Goal: Transaction & Acquisition: Purchase product/service

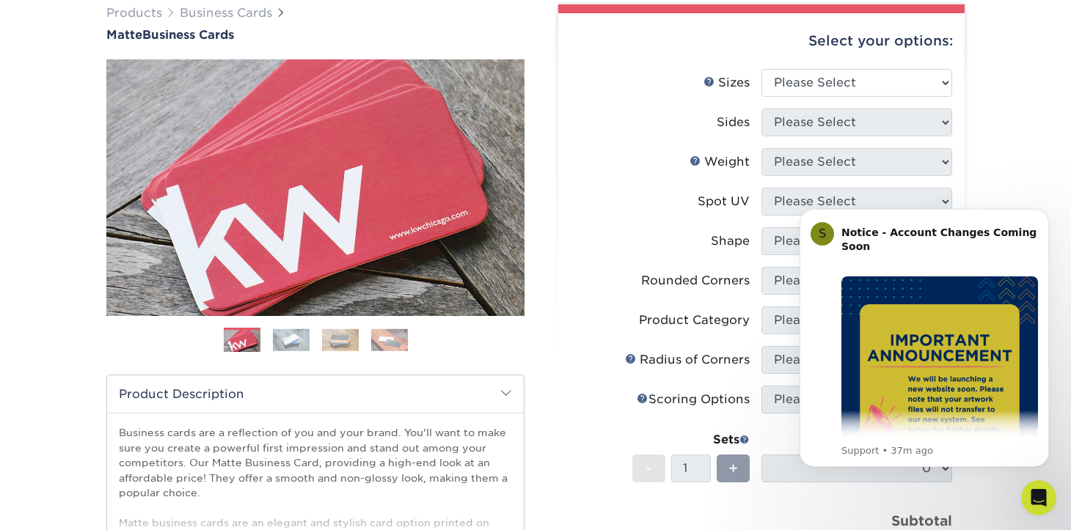
scroll to position [126, 0]
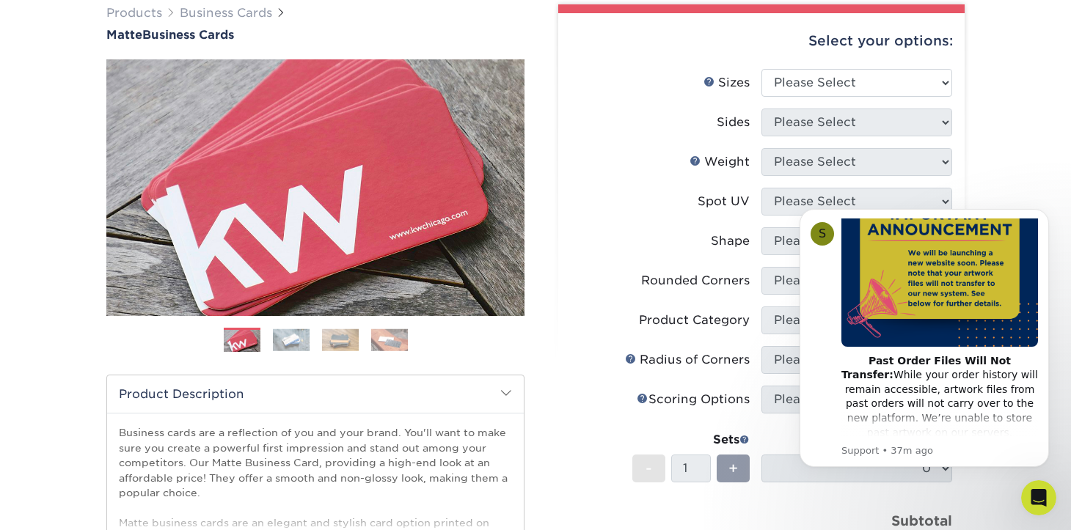
click at [1015, 156] on div "Products Business Cards Matte Business Cards Previous Next 100 $ 8" at bounding box center [535, 379] width 1071 height 809
click at [881, 104] on li "Sizes Help Sizes Please Select 1.5" x 3.5" - Mini 1.75" x 3.5" - Mini 2" x 2" -…" at bounding box center [761, 89] width 381 height 40
click at [881, 93] on select "Please Select 1.5" x 3.5" - Mini 1.75" x 3.5" - Mini 2" x 2" - Square 2" x 3" -…" at bounding box center [856, 83] width 191 height 28
select select "2.00x3.50"
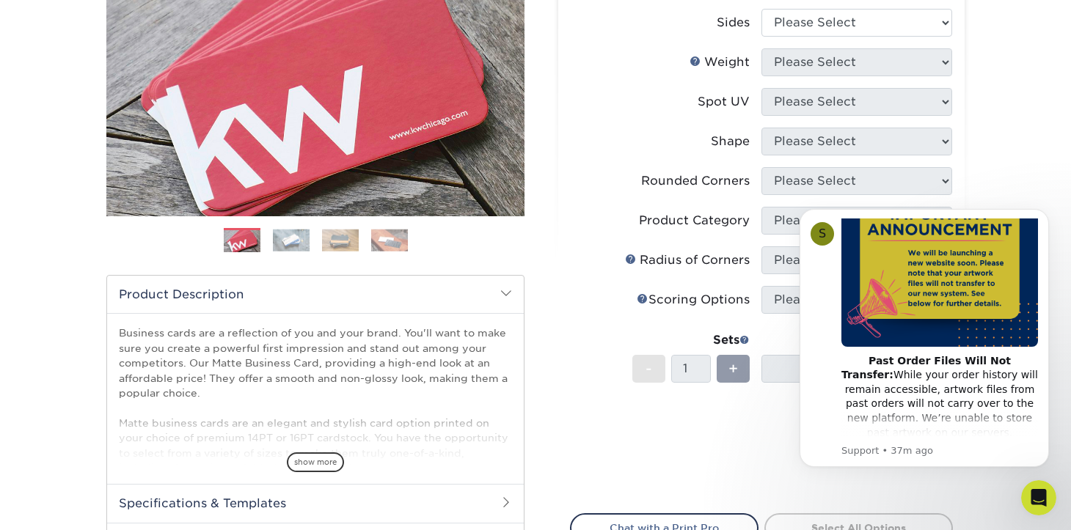
scroll to position [241, 0]
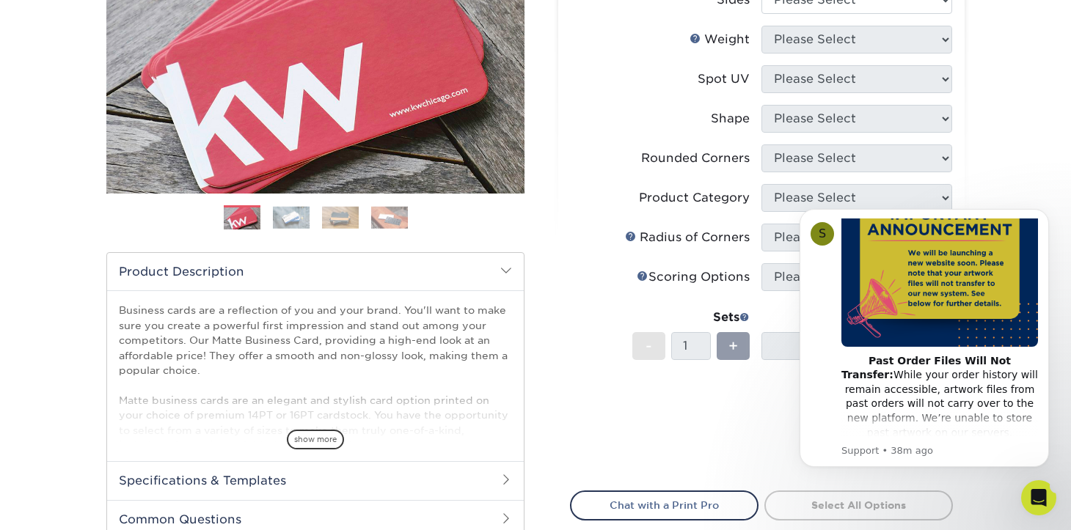
click at [1027, 205] on body "S Notice - Account Changes Coming Soon ​ Past Order Files Will Not Transfer: Wh…" at bounding box center [924, 339] width 282 height 292
click at [1037, 488] on icon "Open Intercom Messenger" at bounding box center [1036, 496] width 24 height 24
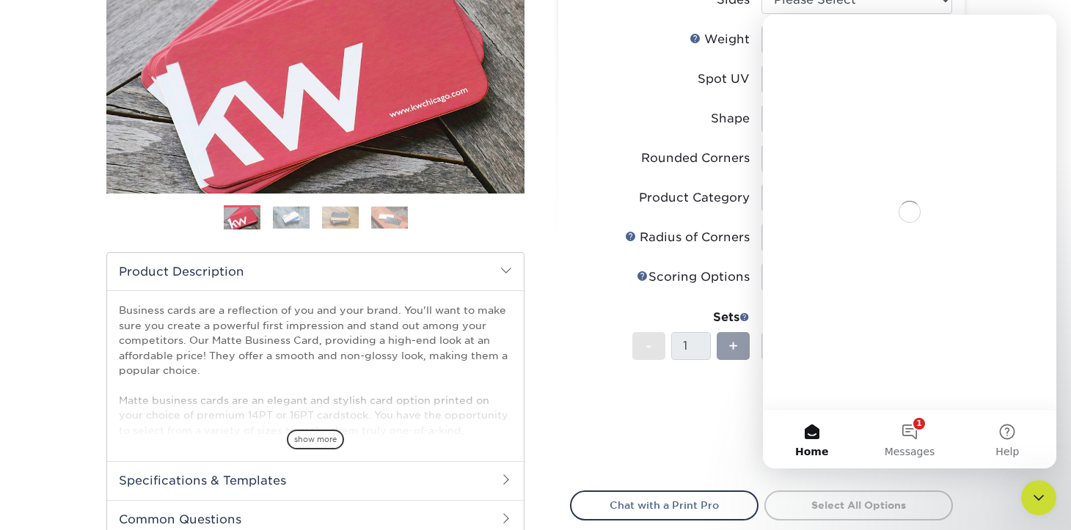
scroll to position [236, 0]
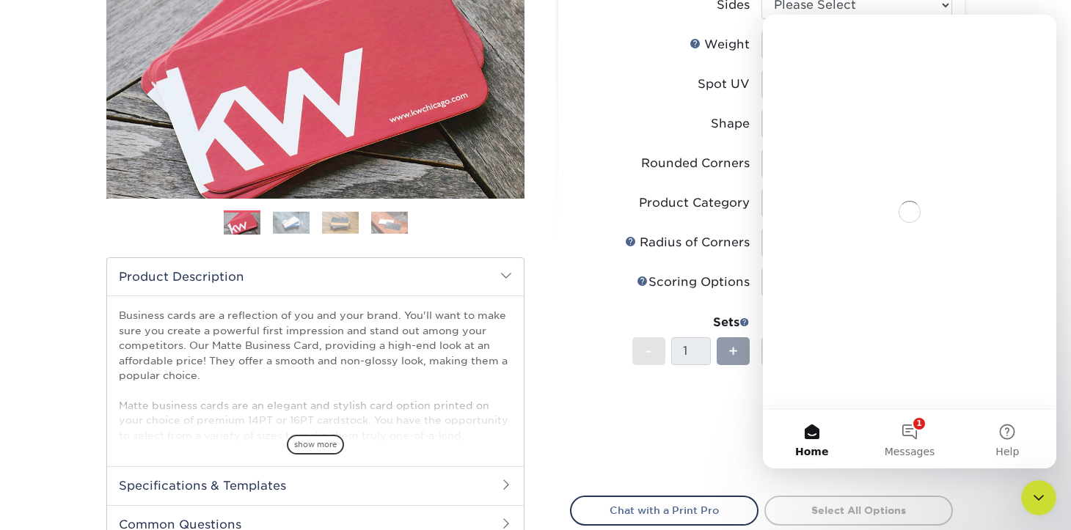
click at [621, 458] on li "Price per set $0.00 Subtotal $0.00" at bounding box center [761, 430] width 359 height 73
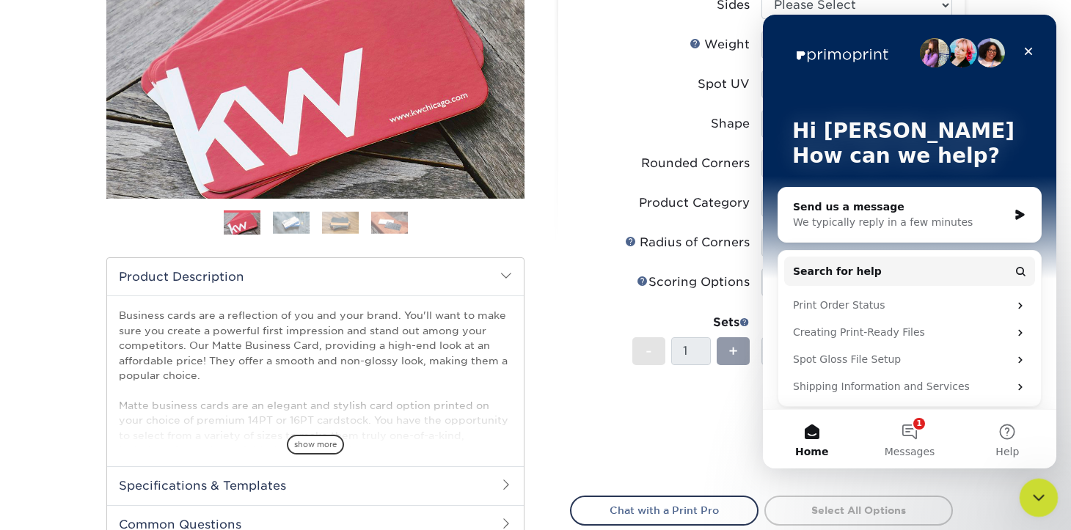
click at [1035, 494] on icon "Close Intercom Messenger" at bounding box center [1036, 496] width 18 height 18
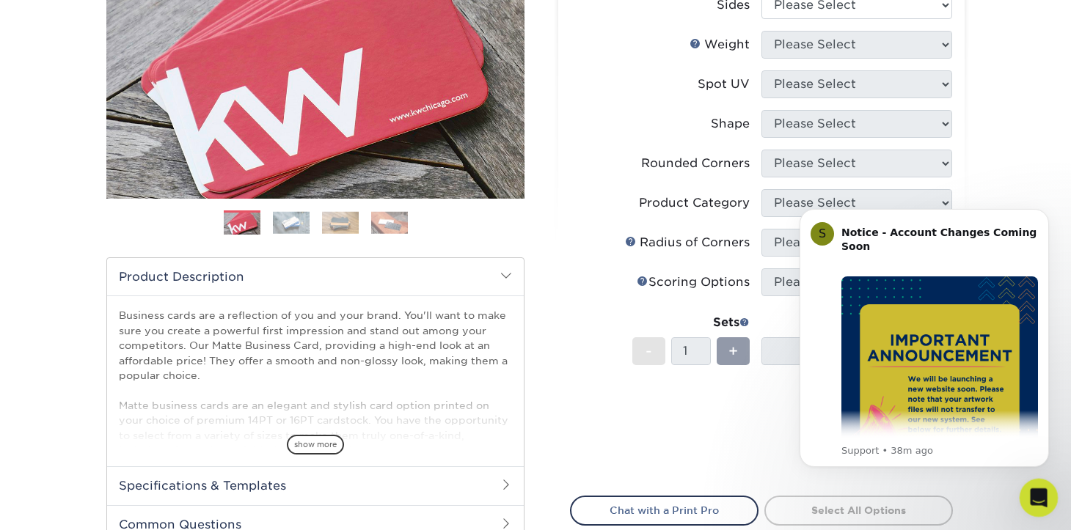
scroll to position [0, 0]
click at [994, 78] on div "Products Business Cards Matte Business Cards Previous Next 100 $ 8" at bounding box center [535, 262] width 1071 height 809
click at [1045, 211] on icon "Dismiss notification" at bounding box center [1045, 213] width 8 height 8
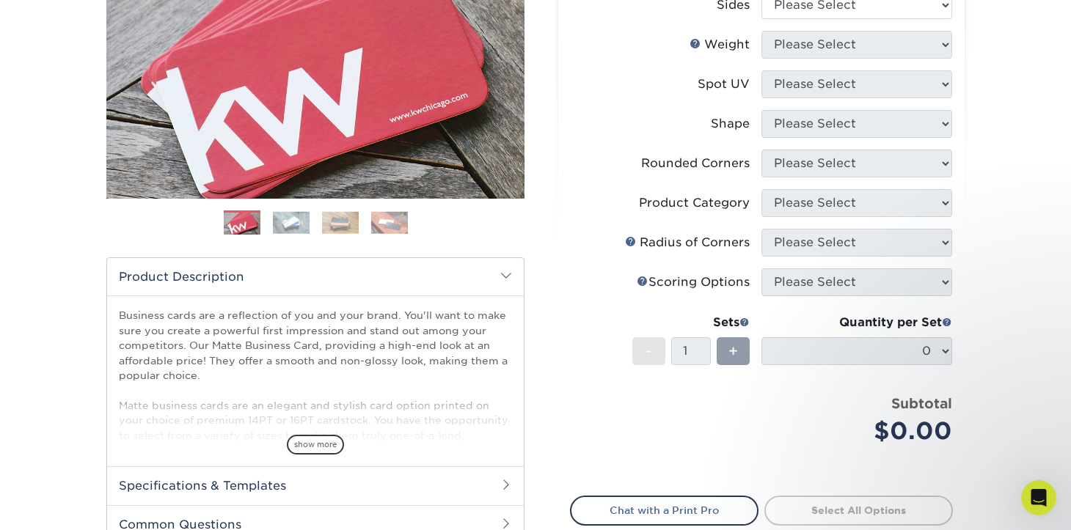
scroll to position [205, 0]
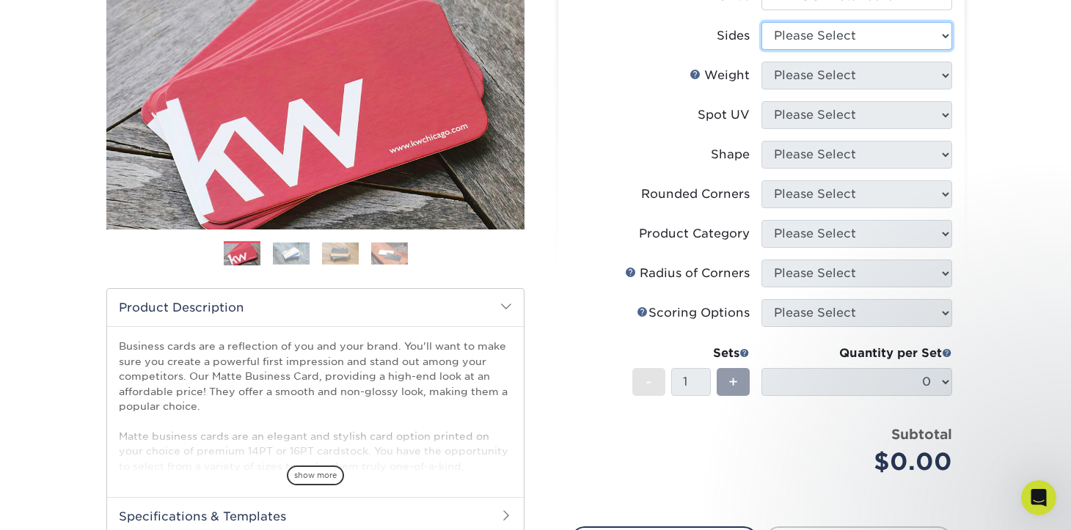
click at [886, 43] on select "Please Select Print Both Sides Print Front Only" at bounding box center [856, 36] width 191 height 28
select select "13abbda7-1d64-4f25-8bb2-c179b224825d"
drag, startPoint x: 886, startPoint y: 43, endPoint x: 962, endPoint y: 71, distance: 81.5
click at [962, 71] on div "Select your options: Sizes Help Sizes Please Select 1.5" x 3.5" - Mini 1.75" x …" at bounding box center [761, 292] width 406 height 730
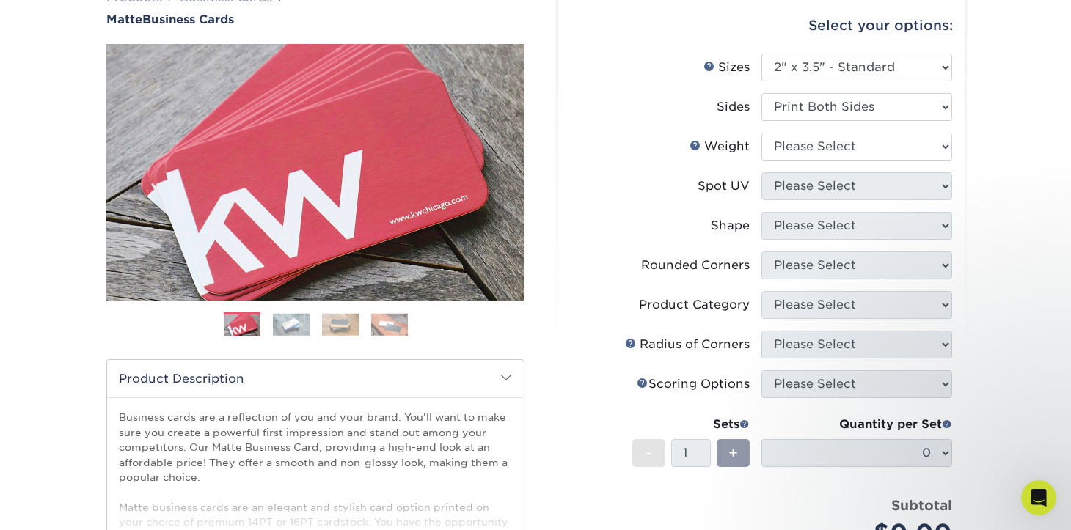
scroll to position [130, 0]
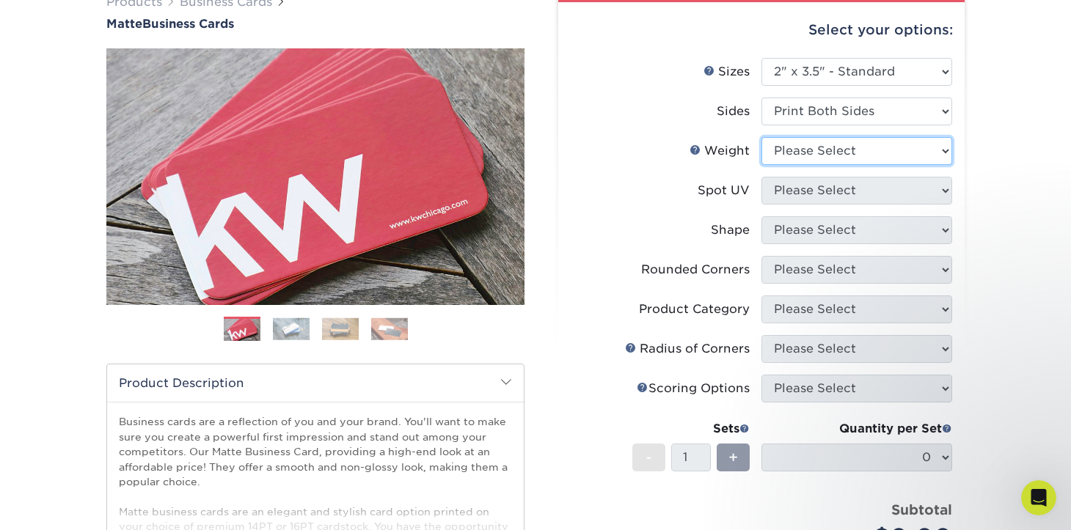
click at [909, 154] on select "Please Select 16PT 14PT" at bounding box center [856, 151] width 191 height 28
select select "14PT"
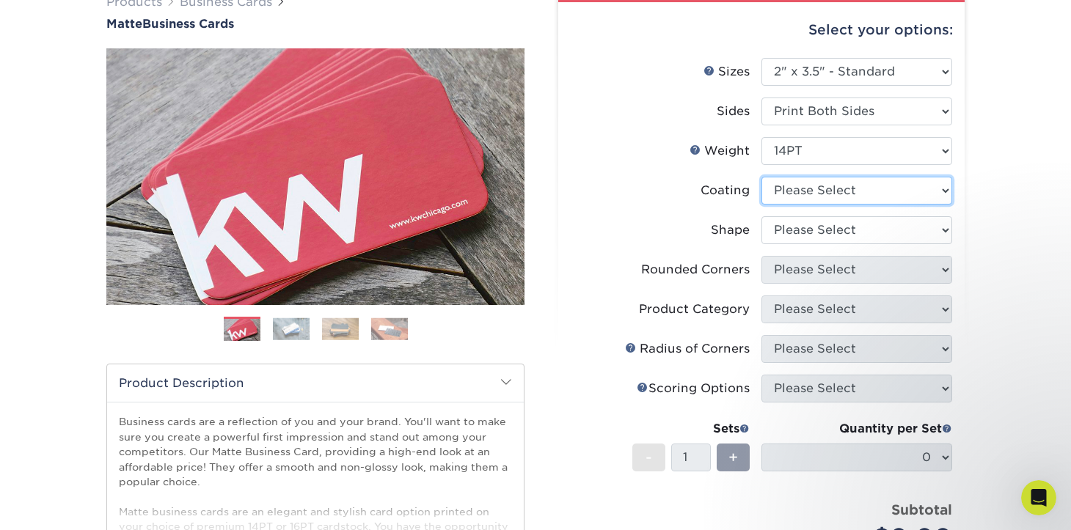
click at [903, 184] on select at bounding box center [856, 191] width 191 height 28
select select "121bb7b5-3b4d-429f-bd8d-bbf80e953313"
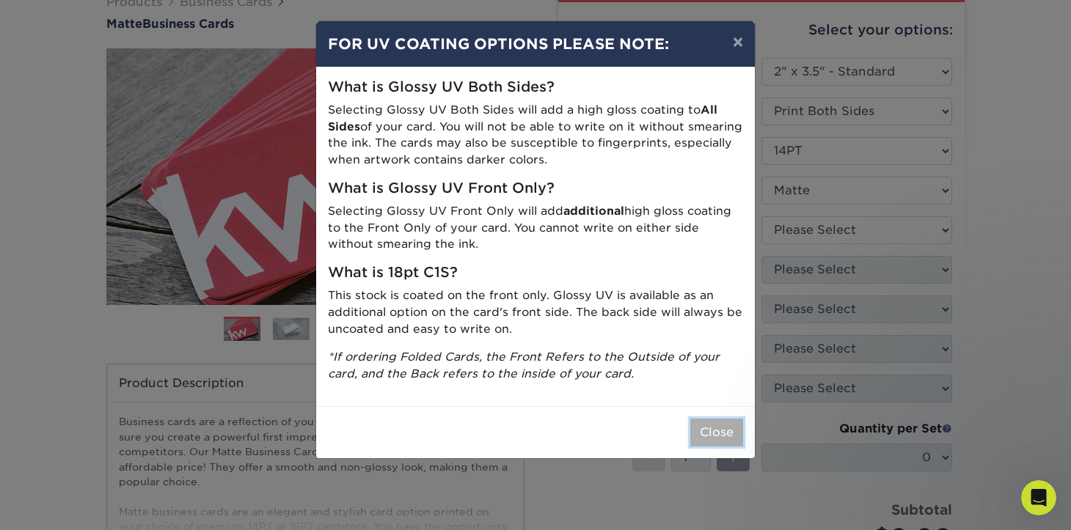
click at [718, 430] on button "Close" at bounding box center [716, 433] width 53 height 28
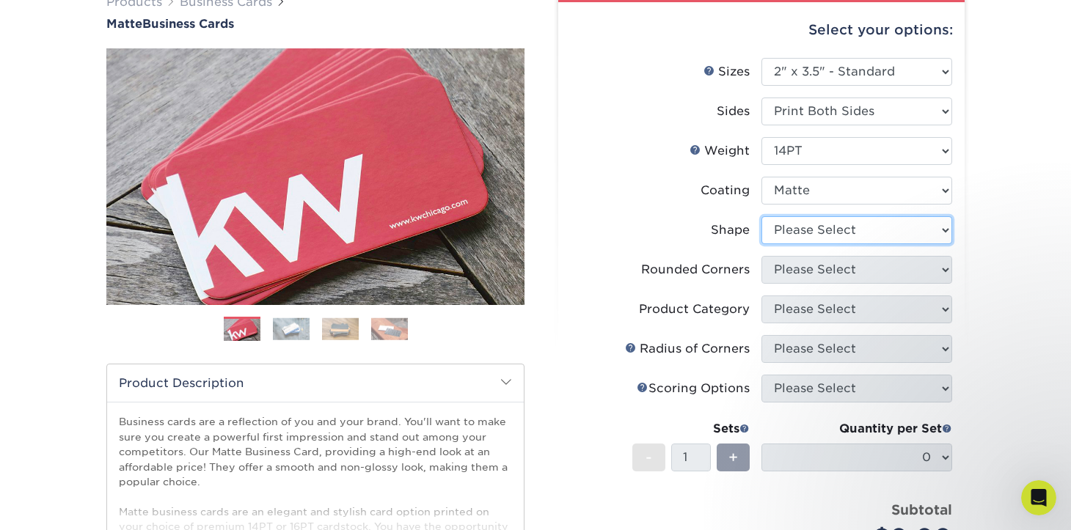
click at [870, 243] on select "Please Select Standard" at bounding box center [856, 230] width 191 height 28
select select "standard"
drag, startPoint x: 870, startPoint y: 242, endPoint x: 846, endPoint y: 279, distance: 44.9
click at [846, 279] on select "Please Select Yes - Round 2 Corners Yes - Round 4 Corners No" at bounding box center [856, 270] width 191 height 28
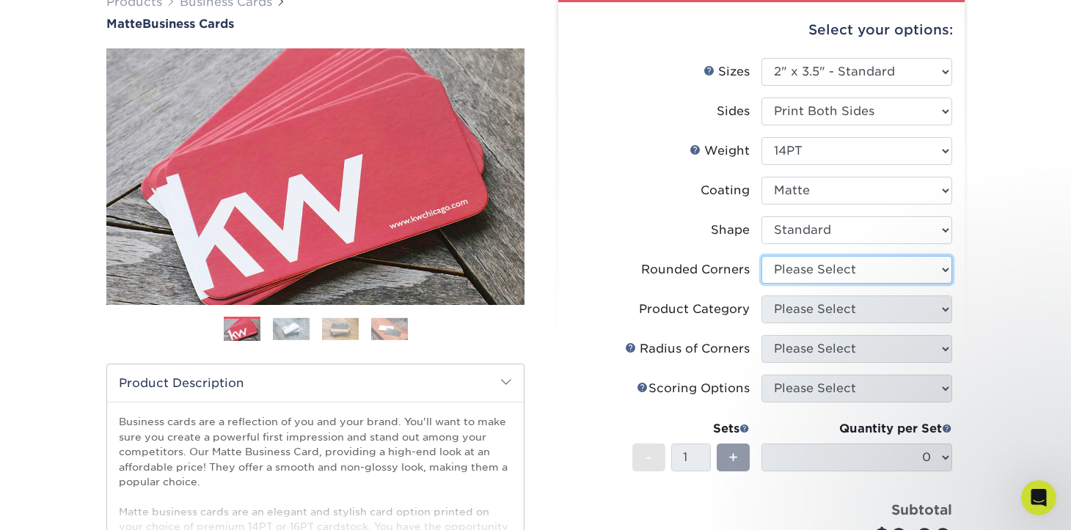
select select "0"
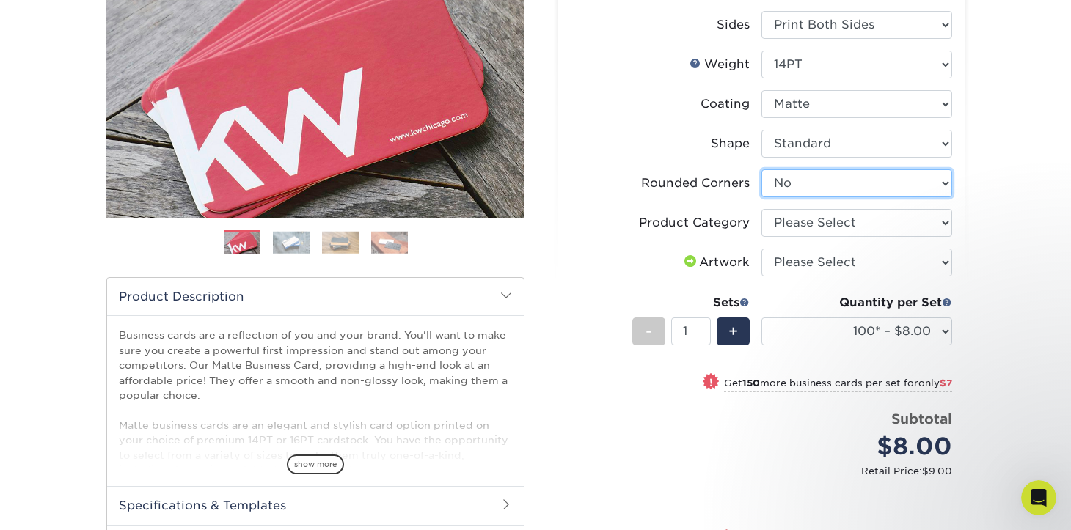
scroll to position [216, 0]
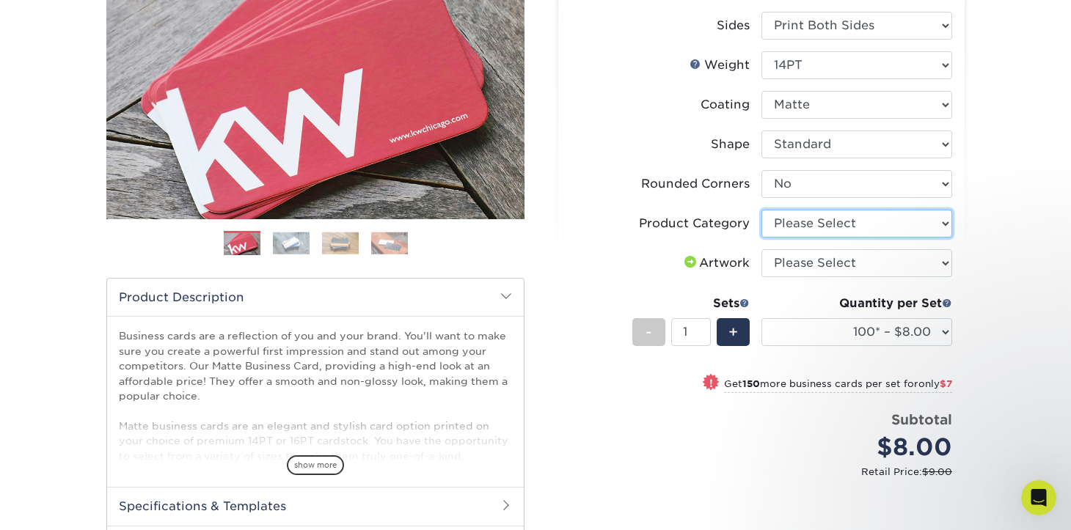
click at [879, 232] on select "Please Select Business Cards" at bounding box center [856, 224] width 191 height 28
select select "3b5148f1-0588-4f88-a218-97bcfdce65c1"
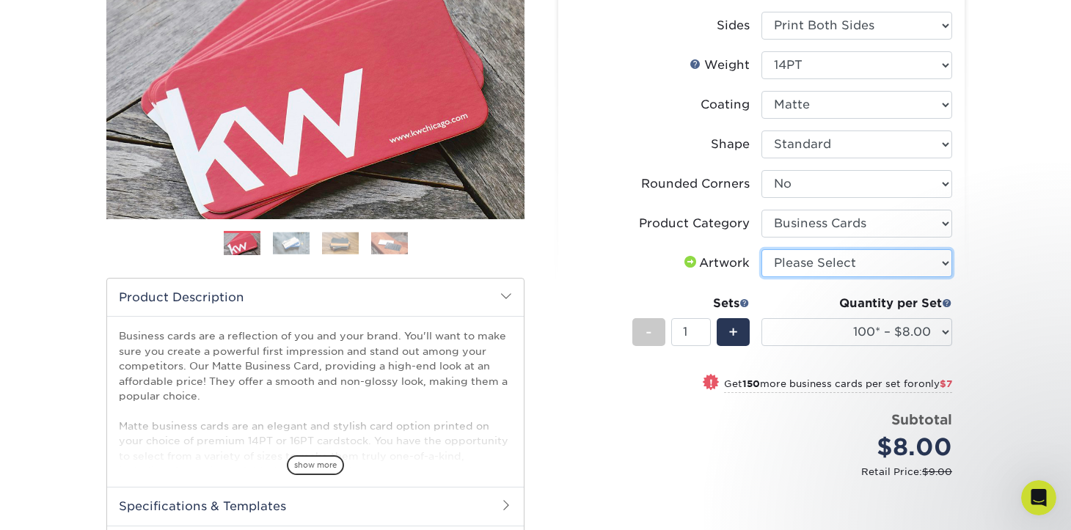
drag, startPoint x: 879, startPoint y: 232, endPoint x: 873, endPoint y: 268, distance: 37.1
click at [873, 268] on select "Please Select I will upload files I need a design - $100" at bounding box center [856, 263] width 191 height 28
select select "upload"
click at [990, 312] on div "Products Business Cards Matte Business Cards Previous Next 100 $ 8" at bounding box center [535, 302] width 1071 height 848
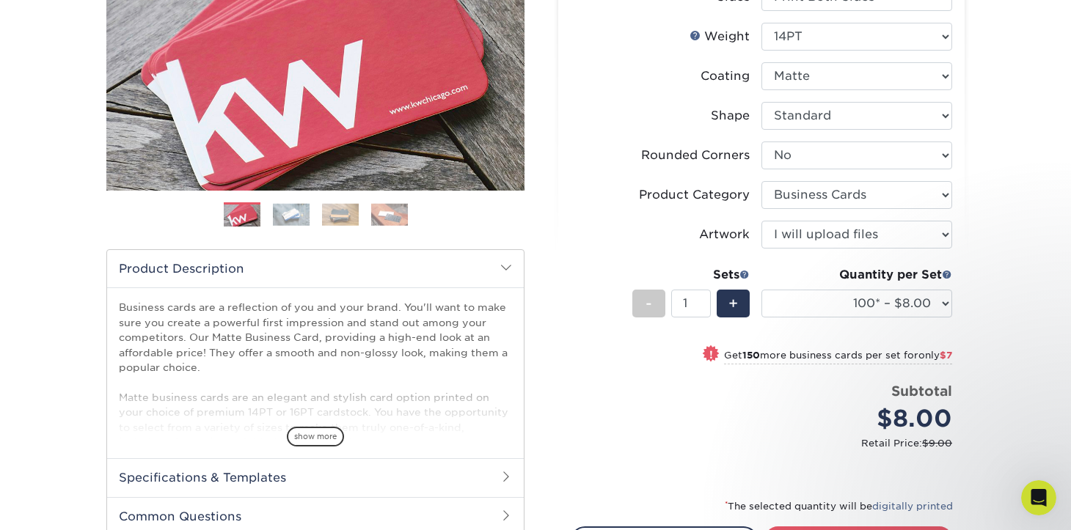
scroll to position [249, 0]
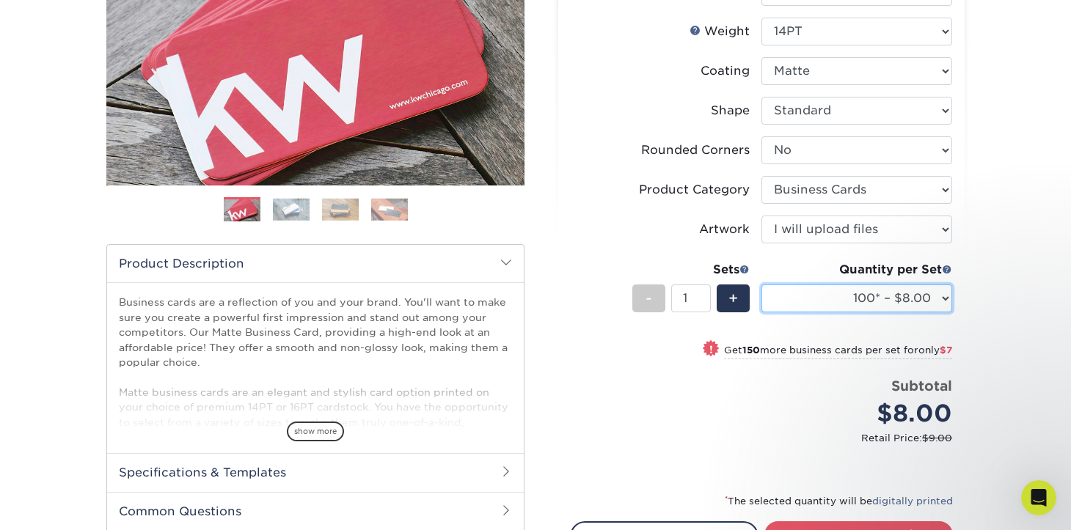
click at [921, 298] on select "100* – $8.00 250* – $15.00 500 – $30.00 1000 – $37.00 2500 – $66.00 5000 – $127…" at bounding box center [856, 299] width 191 height 28
click at [934, 300] on select "100* – $8.00 250* – $15.00 500 – $30.00 1000 – $37.00 2500 – $66.00 5000 – $127…" at bounding box center [856, 299] width 191 height 28
select select "500 – $30.00"
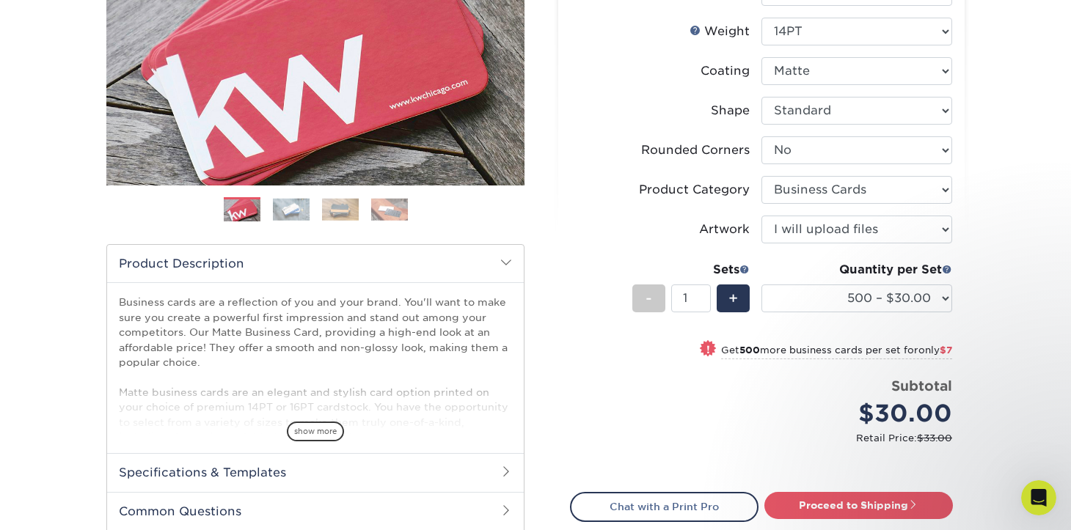
click at [983, 321] on div "Products Business Cards Matte Business Cards Previous Next 100 $ 8" at bounding box center [535, 254] width 1071 height 818
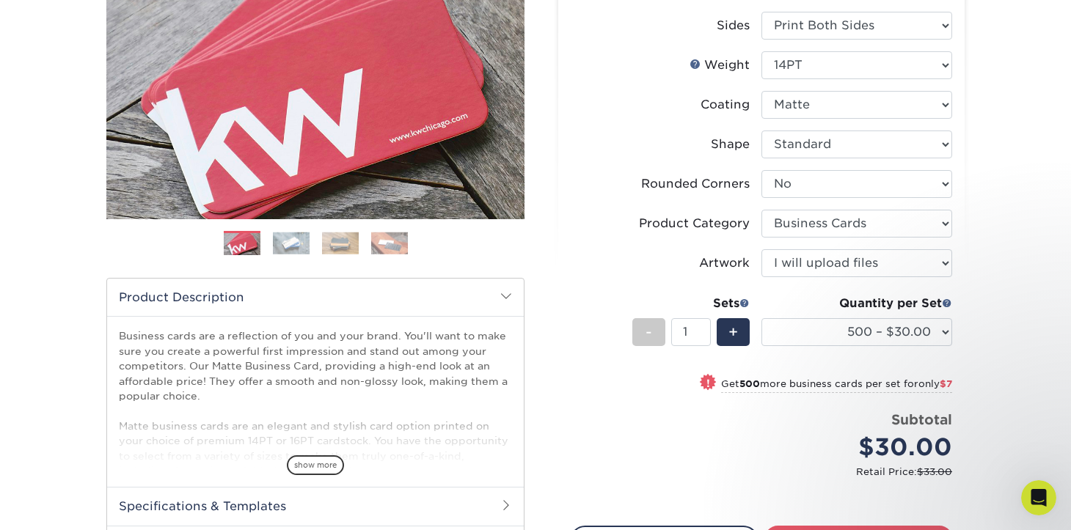
scroll to position [0, 0]
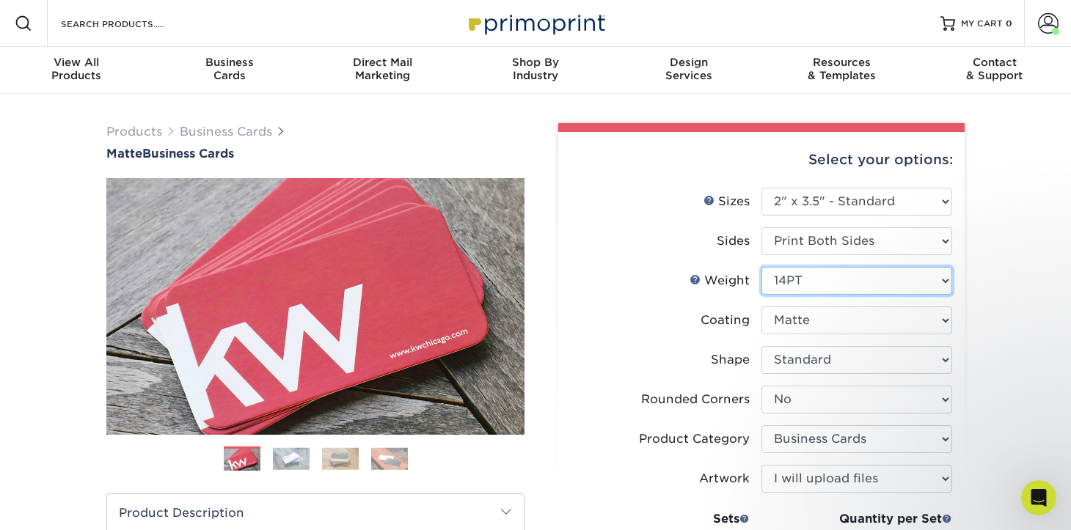
click at [859, 285] on select "Please Select 16PT 14PT" at bounding box center [856, 281] width 191 height 28
select select "16PT"
select select "-1"
select select
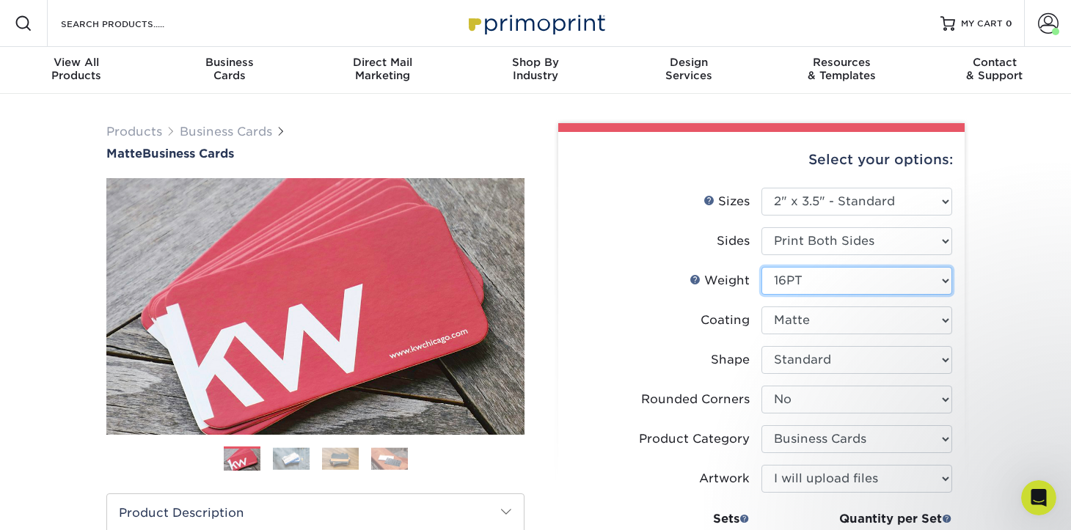
select select "-1"
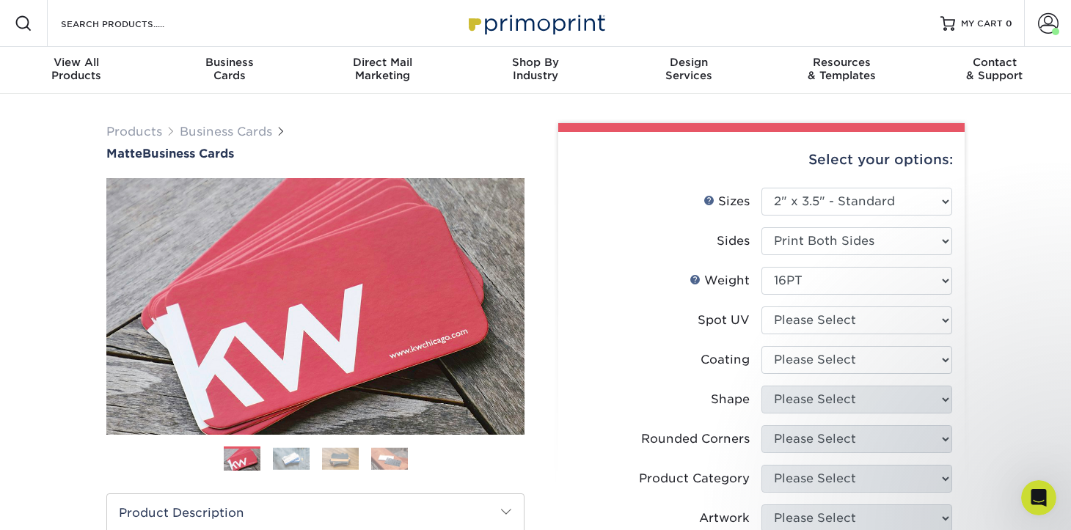
click at [1013, 269] on div "Products Business Cards Matte Business Cards Previous Next 100 $ 8" at bounding box center [535, 505] width 1071 height 823
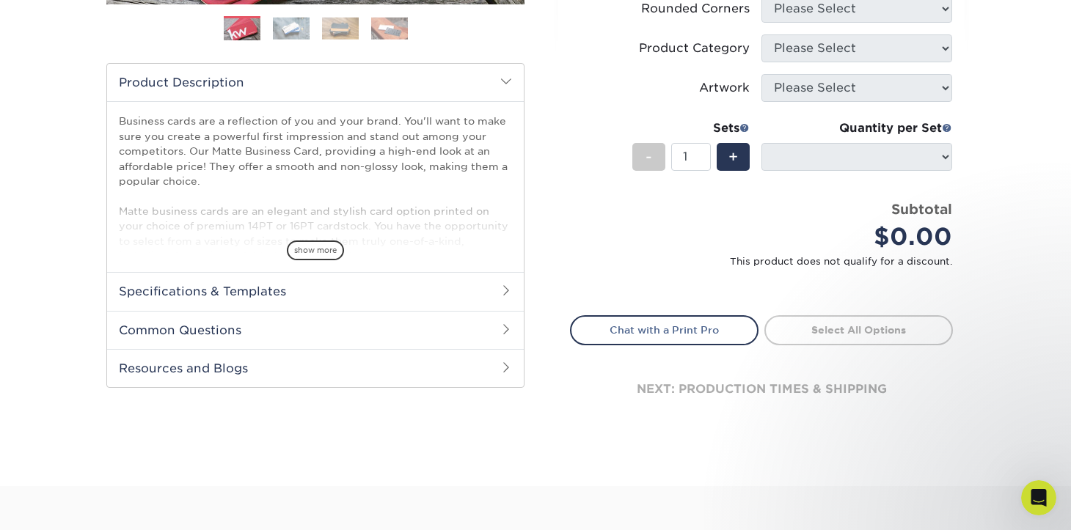
scroll to position [215, 0]
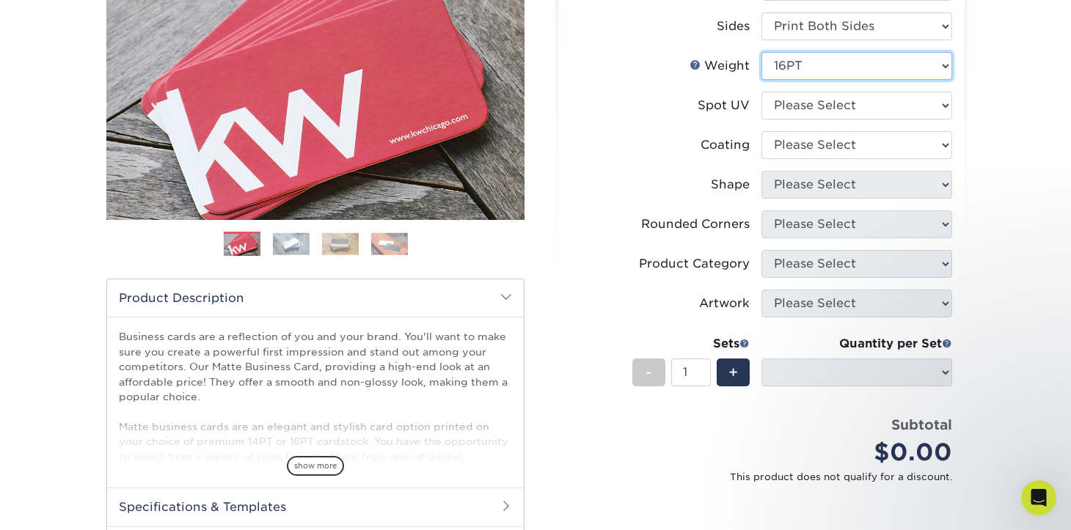
click at [824, 76] on select "Please Select 16PT 14PT" at bounding box center [856, 66] width 191 height 28
select select "14PT"
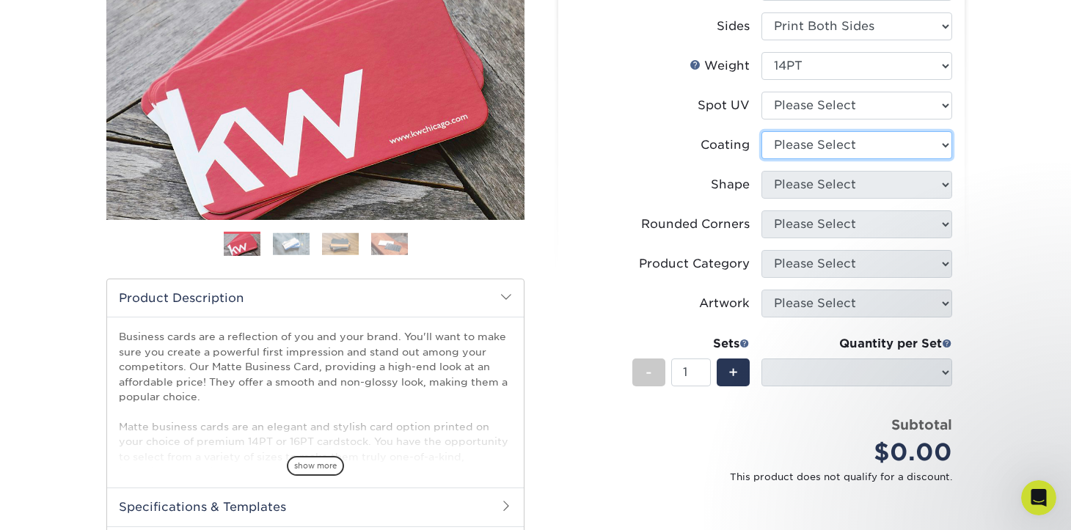
select select
drag, startPoint x: 824, startPoint y: 76, endPoint x: 823, endPoint y: 104, distance: 27.9
click at [823, 131] on select at bounding box center [856, 145] width 191 height 28
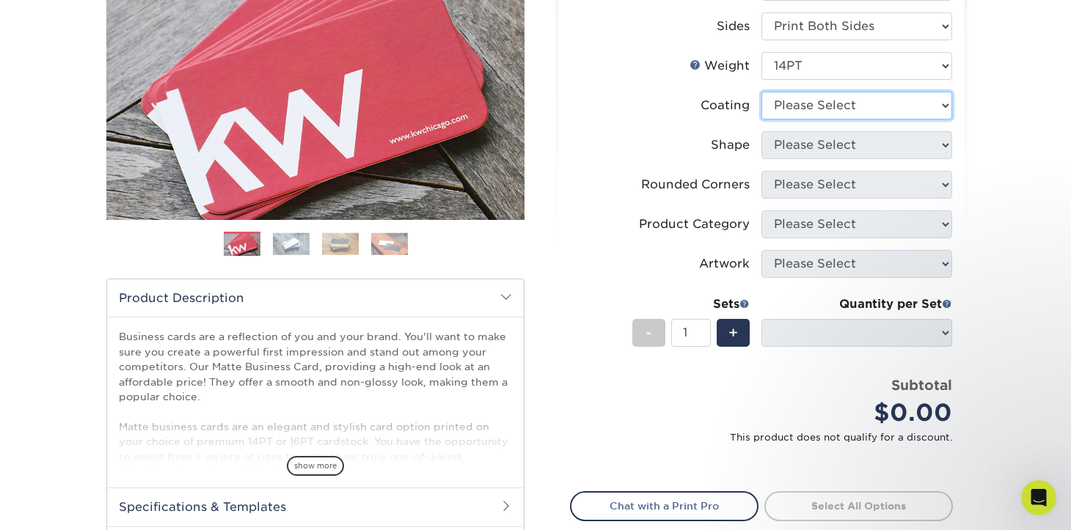
select select "121bb7b5-3b4d-429f-bd8d-bbf80e953313"
select select
drag, startPoint x: 823, startPoint y: 104, endPoint x: 825, endPoint y: 143, distance: 38.9
click at [0, 0] on div at bounding box center [0, 0] width 0 height 0
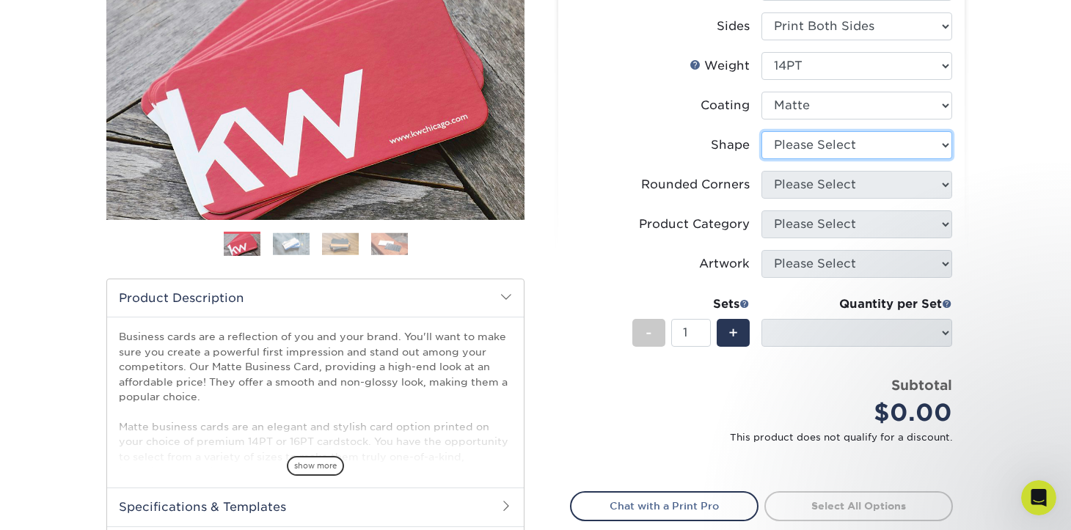
click at [822, 155] on select "Please Select Standard" at bounding box center [856, 145] width 191 height 28
select select "standard"
select select
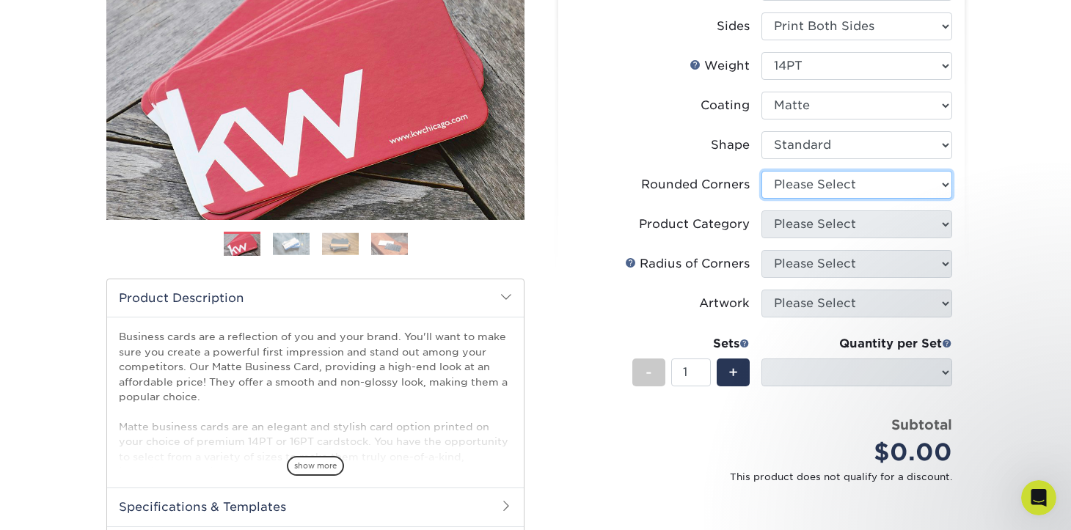
click at [840, 188] on select "Please Select Yes - Round 2 Corners Yes - Round 4 Corners No" at bounding box center [856, 185] width 191 height 28
select select "0"
select select "-1"
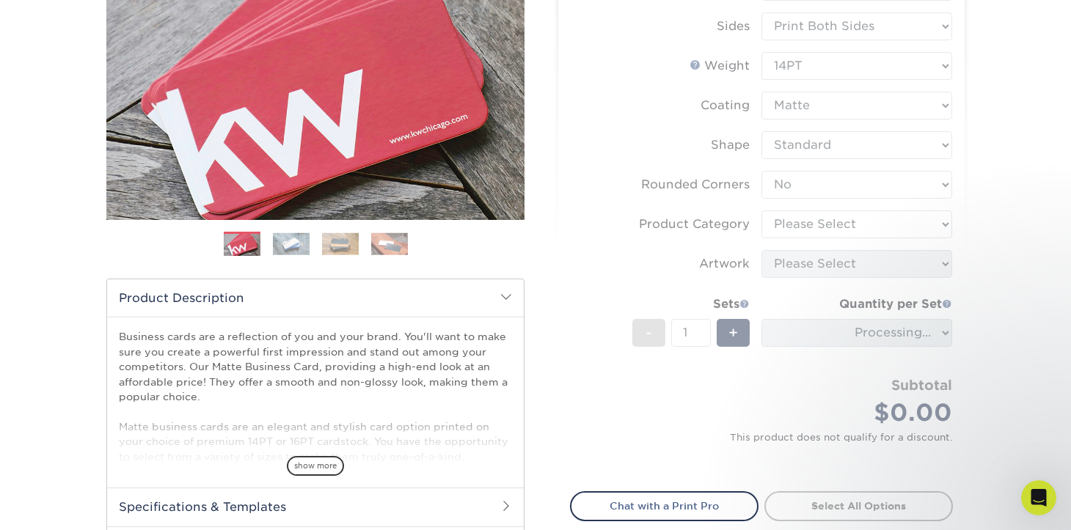
click at [832, 232] on form "Sizes Help Sizes Please Select 1.5" x 3.5" - Mini 1.75" x 3.5" - Mini 2" x 2" -…" at bounding box center [761, 224] width 383 height 502
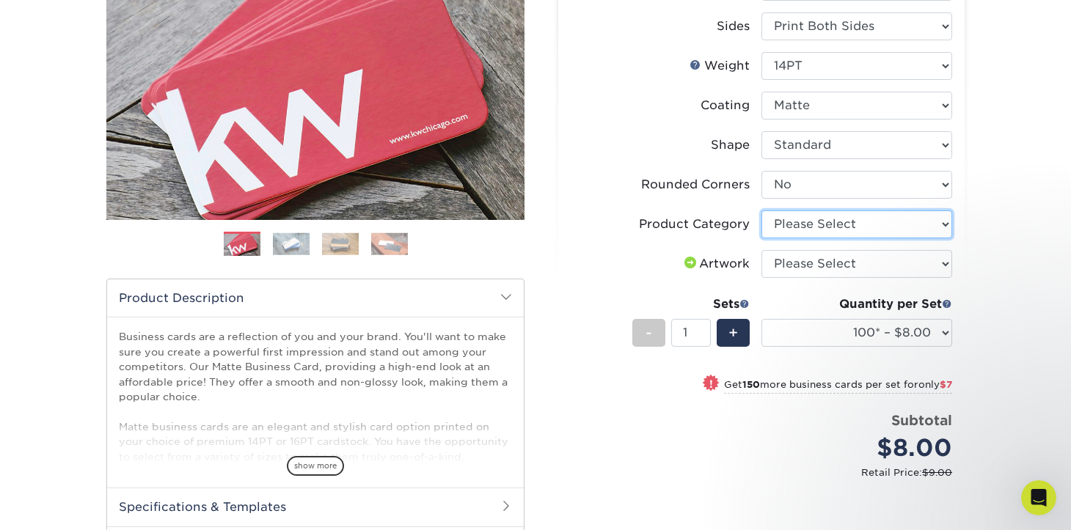
click at [867, 231] on select "Please Select Business Cards" at bounding box center [856, 224] width 191 height 28
select select "3b5148f1-0588-4f88-a218-97bcfdce65c1"
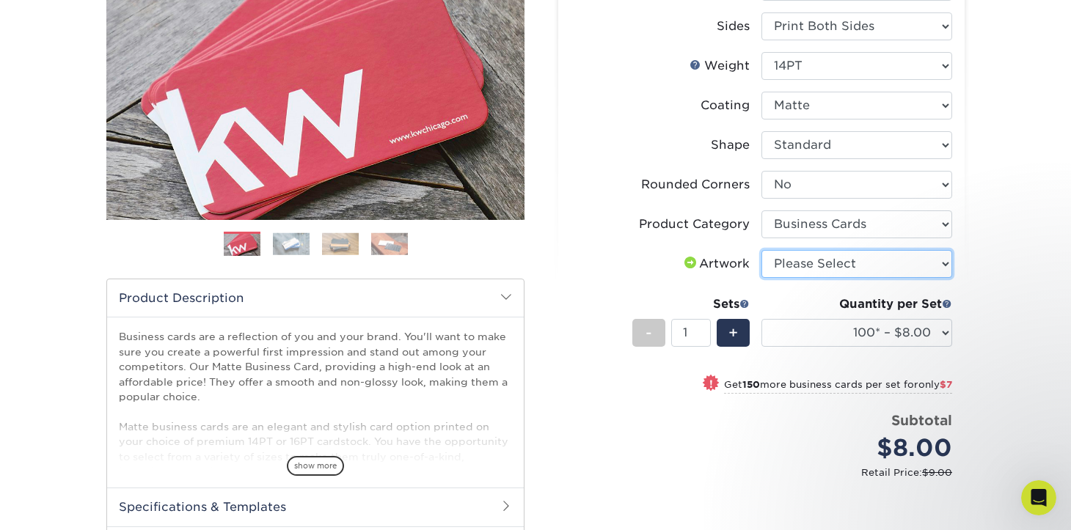
drag, startPoint x: 867, startPoint y: 231, endPoint x: 860, endPoint y: 267, distance: 36.5
click at [860, 267] on select "Please Select I will upload files I need a design - $100" at bounding box center [856, 264] width 191 height 28
select select "upload"
click at [983, 326] on div "Products Business Cards Matte Business Cards Previous Next 100 $ 8" at bounding box center [535, 303] width 1071 height 848
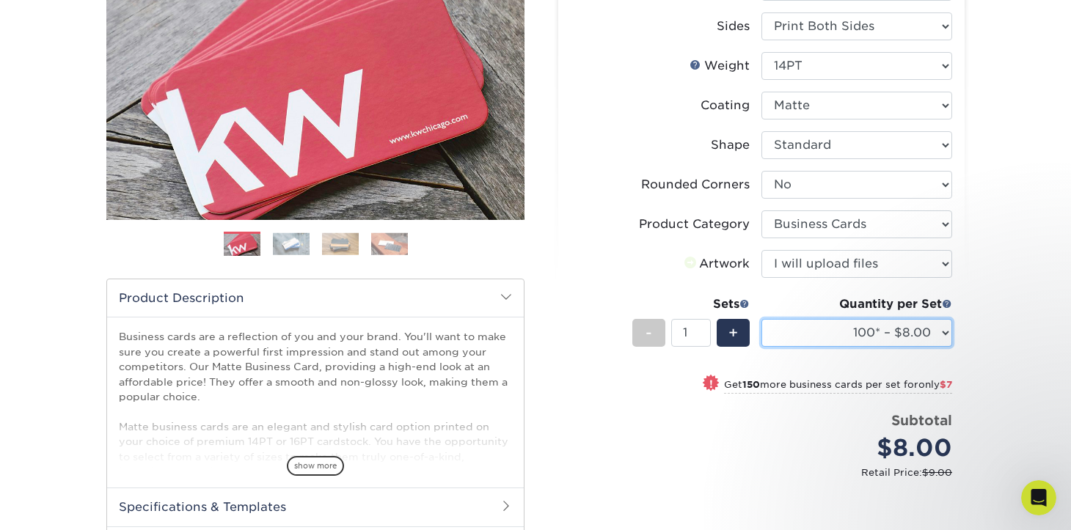
click at [937, 331] on select "100* – $8.00 250* – $15.00 500 – $30.00 1000 – $37.00 2500 – $66.00 5000 – $127…" at bounding box center [856, 333] width 191 height 28
select select "500 – $30.00"
click at [967, 364] on div "Select your options: Sizes Help Sizes Please Select 1.5" x 3.5" - Mini -" at bounding box center [755, 296] width 440 height 777
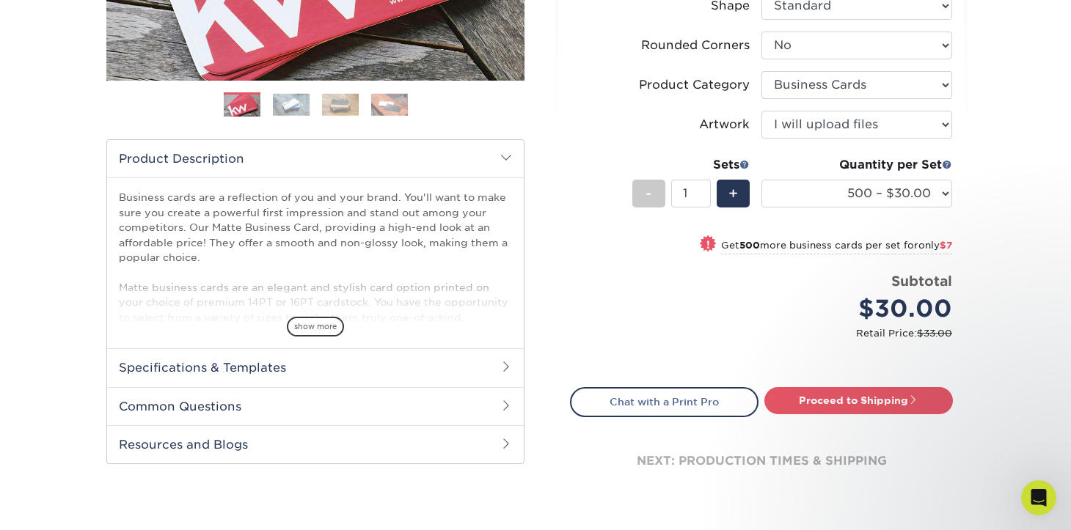
scroll to position [395, 0]
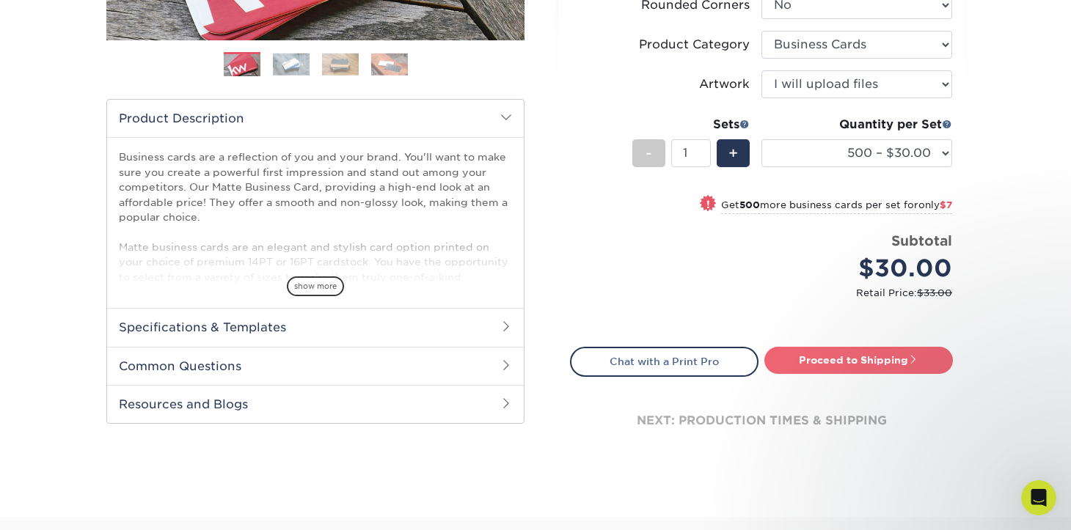
click at [898, 365] on link "Proceed to Shipping" at bounding box center [858, 360] width 188 height 26
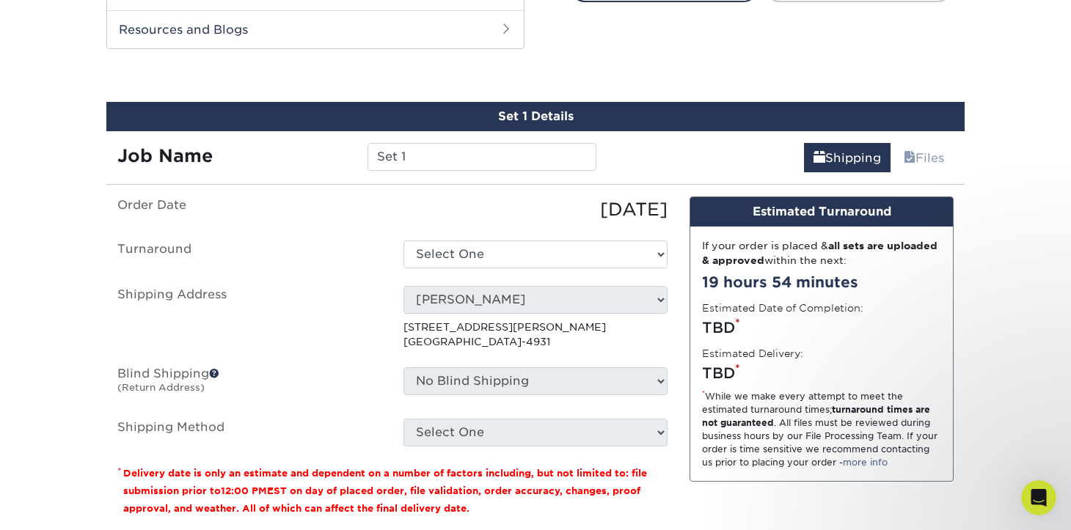
scroll to position [781, 0]
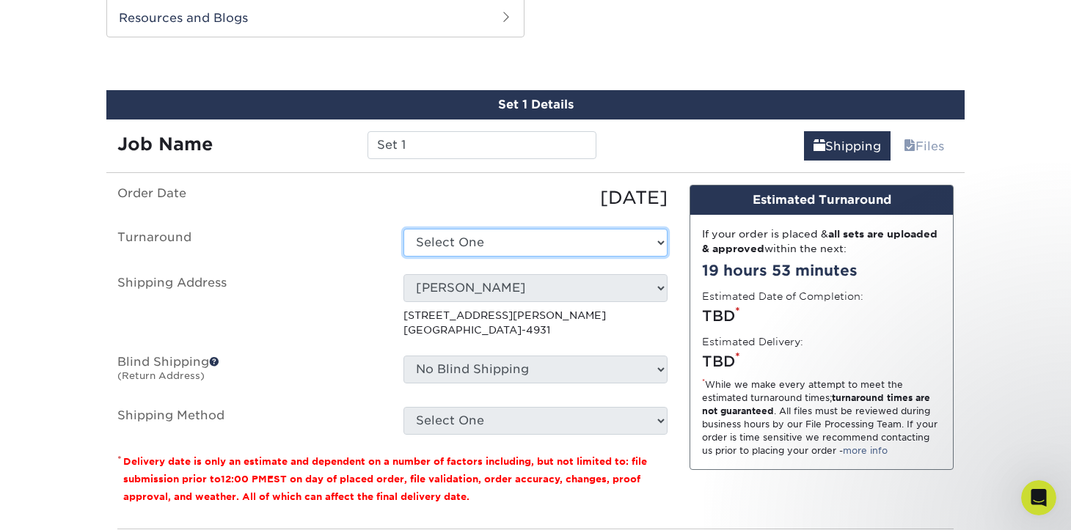
click at [514, 255] on select "Select One 2-4 Business Days 2 Day Next Business Day" at bounding box center [535, 243] width 264 height 28
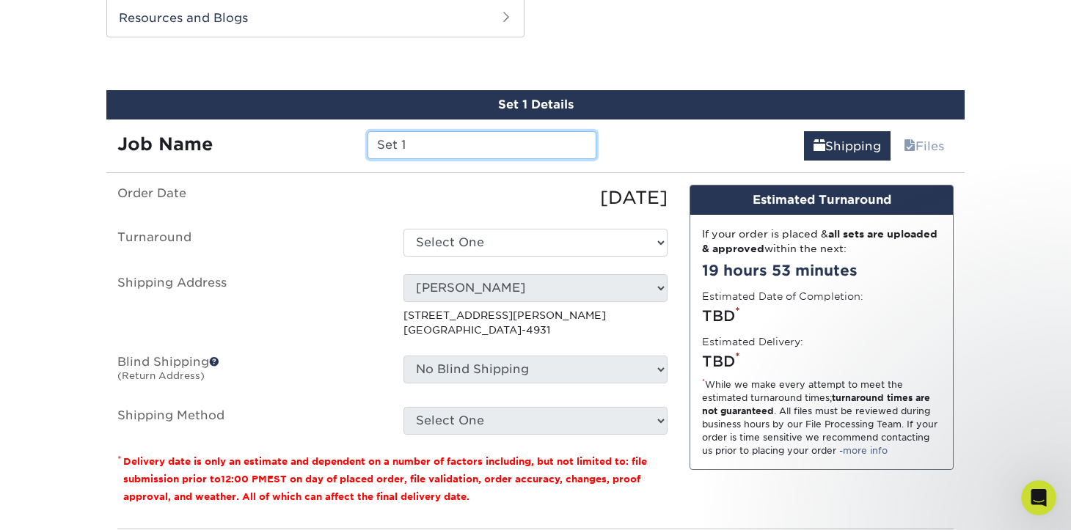
click at [466, 147] on input "Set 1" at bounding box center [481, 145] width 228 height 28
type input "[PERSON_NAME] Cards"
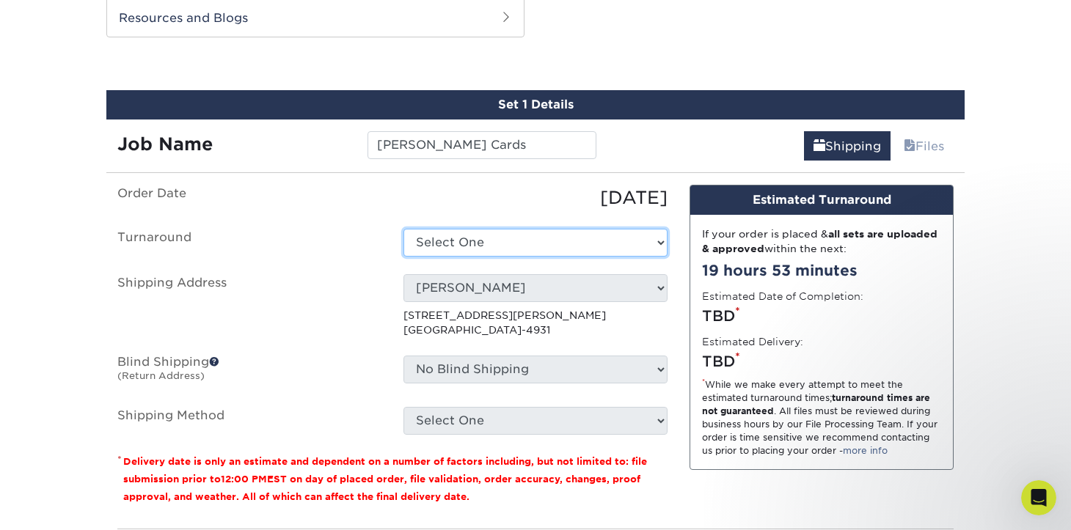
click at [456, 238] on select "Select One 2-4 Business Days 2 Day Next Business Day" at bounding box center [535, 243] width 264 height 28
click at [575, 229] on select "Select One 2-4 Business Days 2 Day Next Business Day" at bounding box center [535, 243] width 264 height 28
select select "4593e6bc-33d2-4cf1-a66b-d77e9d82a3cc"
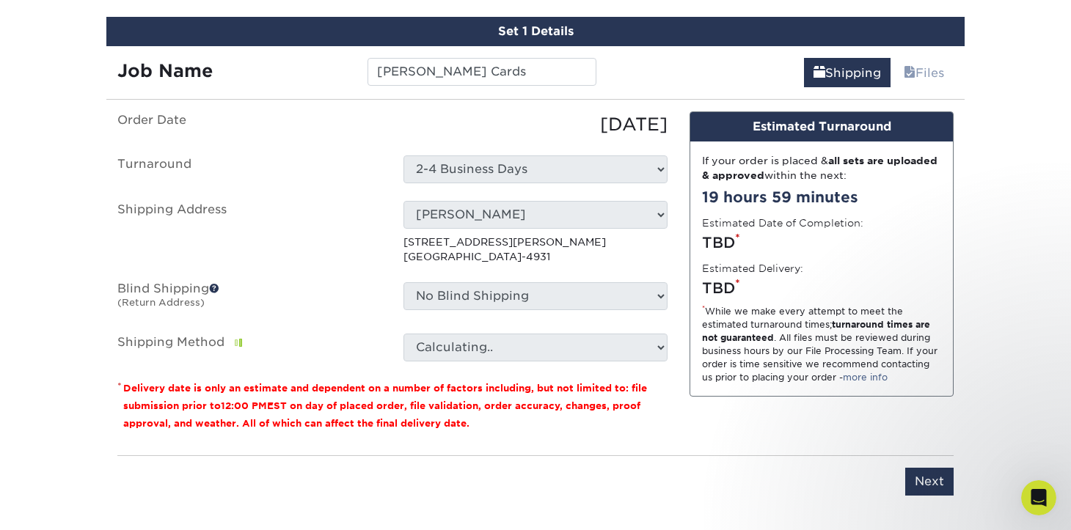
scroll to position [855, 0]
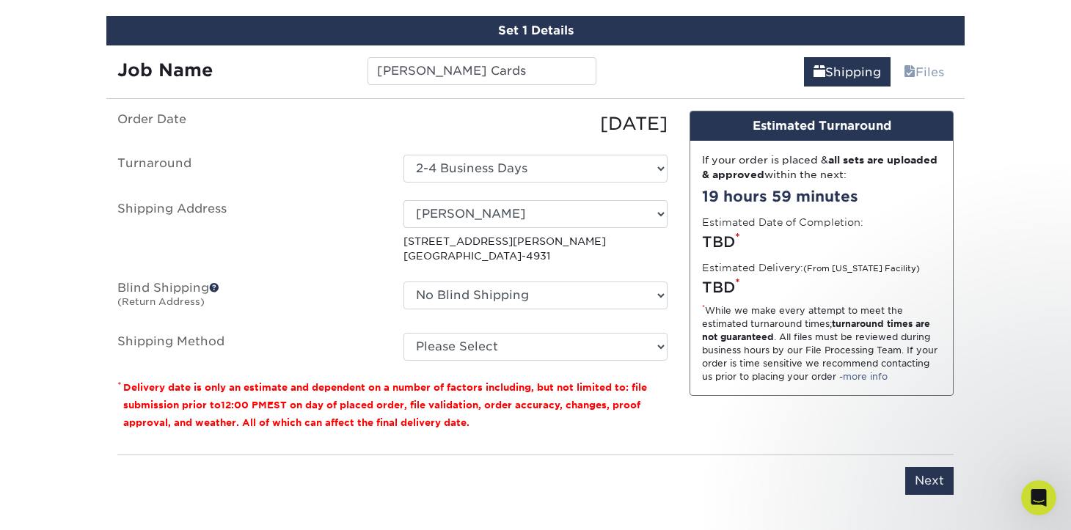
click at [560, 362] on fieldset "Order Date [DATE] [GEOGRAPHIC_DATA] Select One 2-4 Business Days 2 Day Next Bus…" at bounding box center [392, 245] width 550 height 268
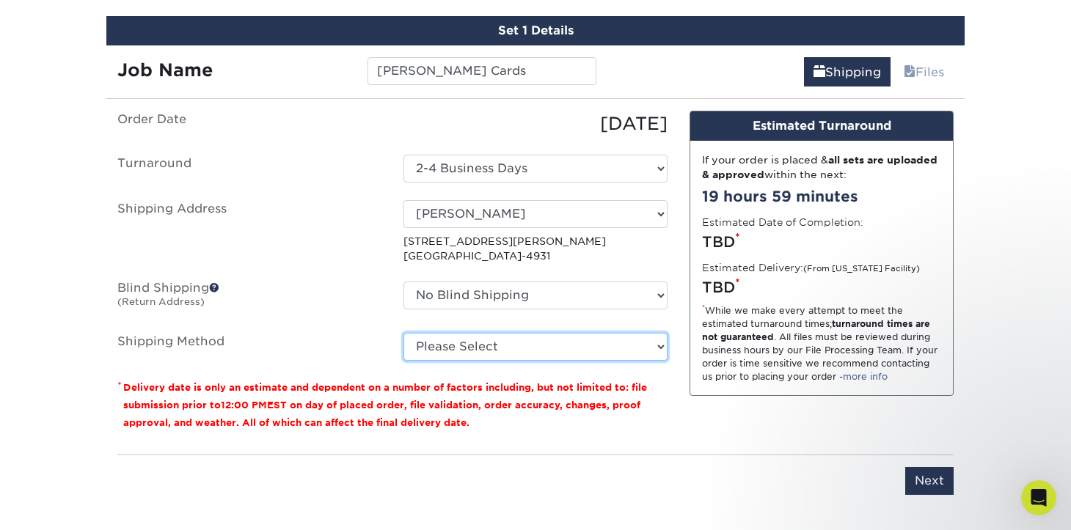
click at [563, 351] on select "Please Select Ground Shipping (+$8.96) 3 Day Shipping Service (+$24.92) 2 Day A…" at bounding box center [535, 347] width 264 height 28
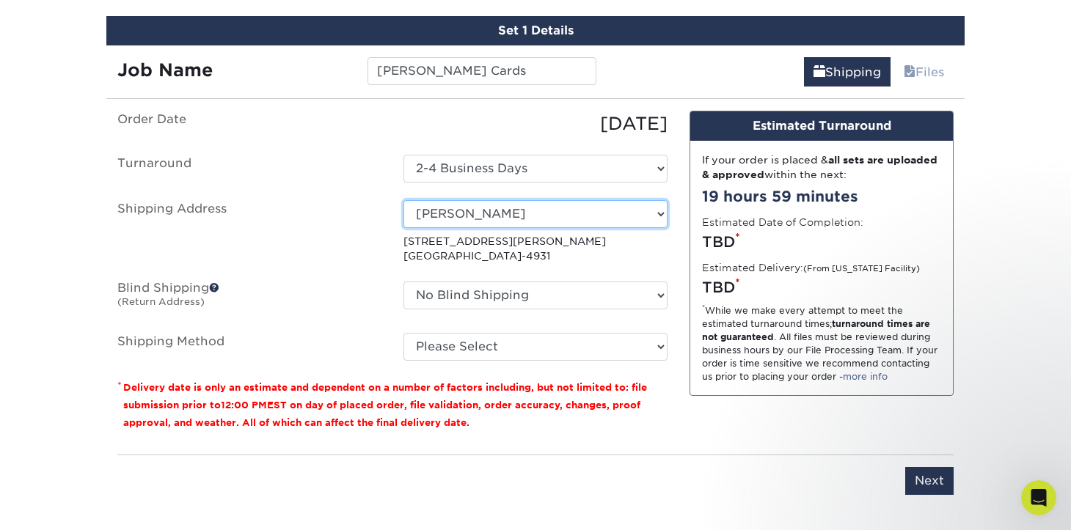
click at [588, 217] on select "Select One [PERSON_NAME] Graphics Brilliant Lime [PERSON_NAME] Home Home Home H…" at bounding box center [535, 214] width 264 height 28
select select "249439"
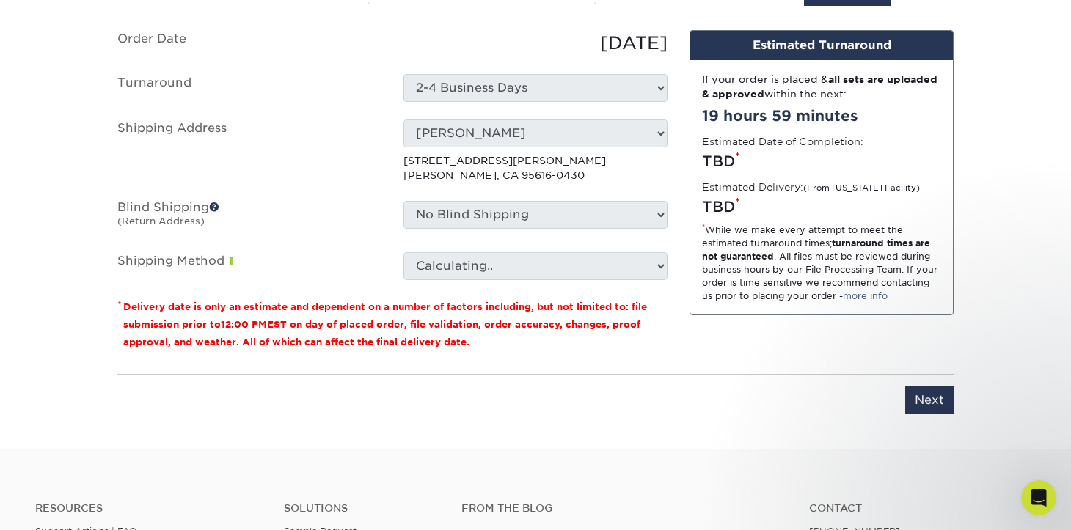
scroll to position [967, 0]
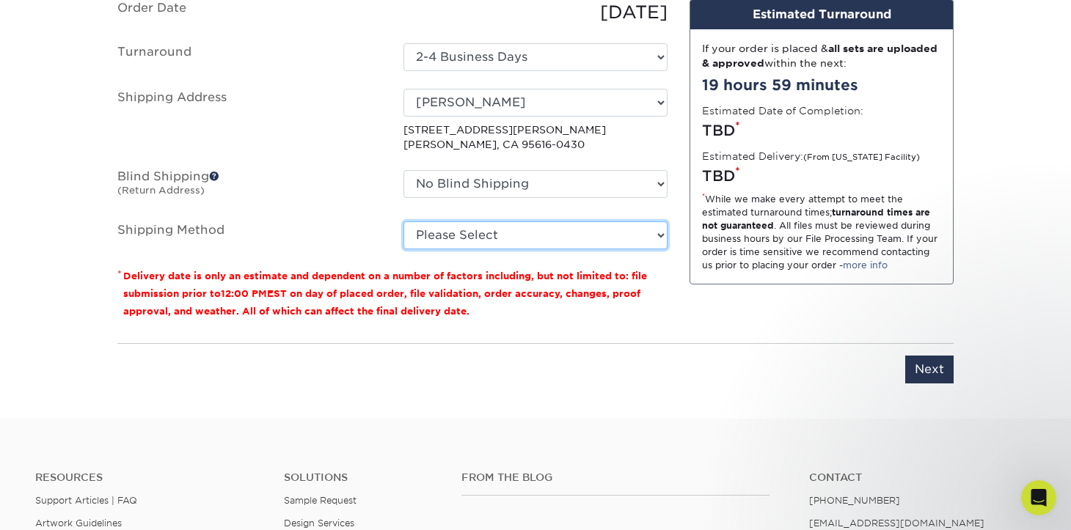
click at [485, 230] on select "Please Select Ground Shipping (+$8.96) 3 Day Shipping Service (+$20.04) 2 Day A…" at bounding box center [535, 235] width 264 height 28
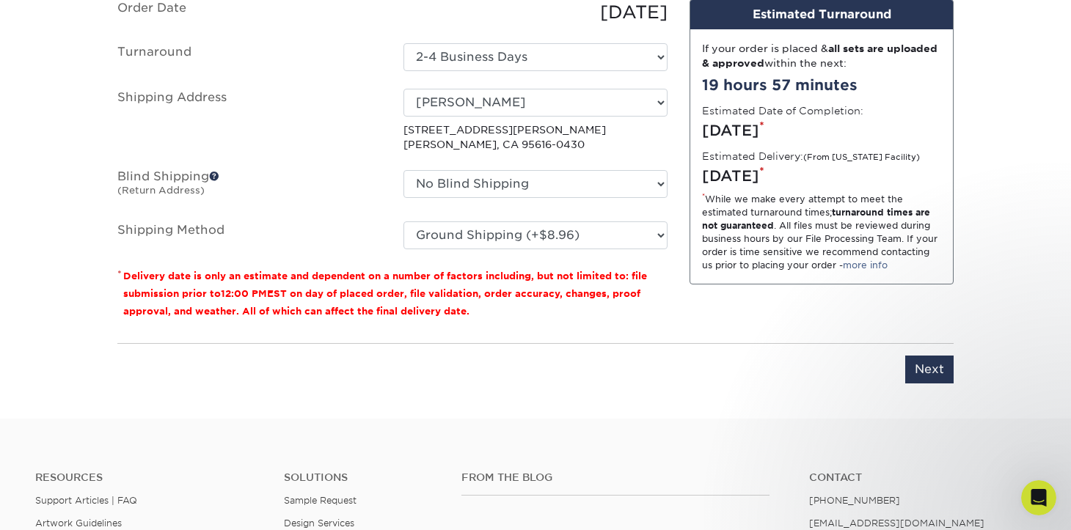
click at [663, 325] on div "Order Date [DATE] [GEOGRAPHIC_DATA] Select One 2-4 Business Days 2 Day Next Bus…" at bounding box center [392, 165] width 572 height 332
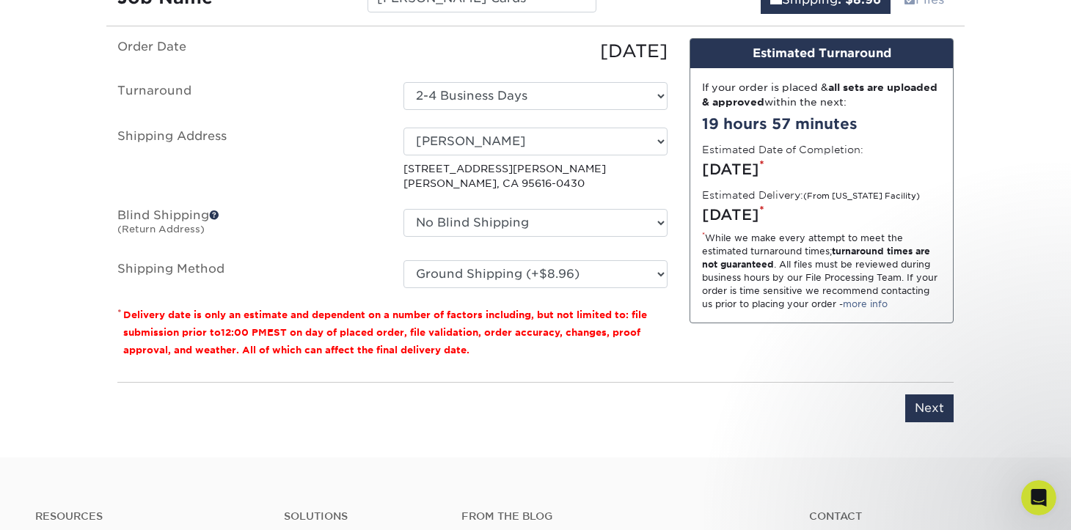
scroll to position [927, 0]
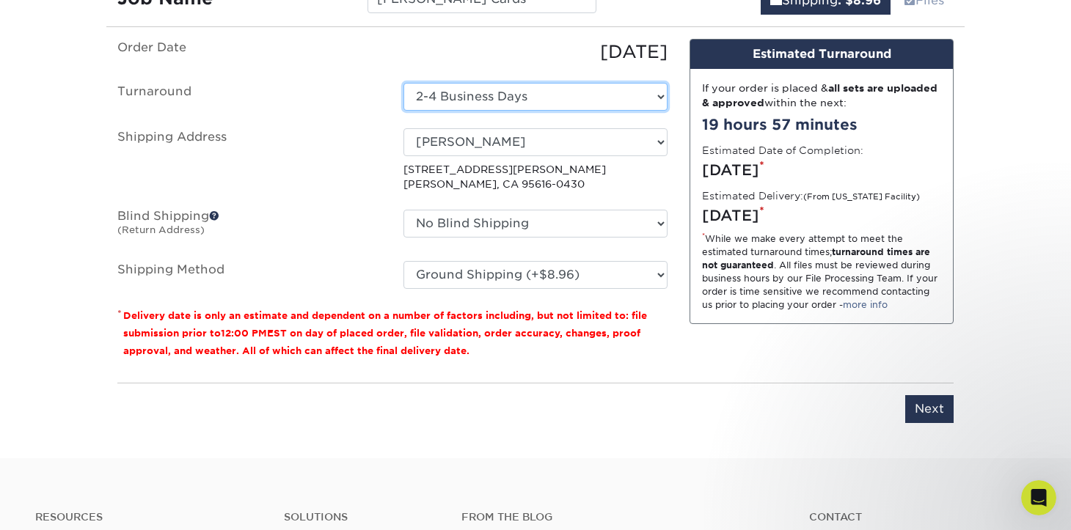
click at [576, 103] on select "Select One 2-4 Business Days 2 Day Next Business Day" at bounding box center [535, 97] width 264 height 28
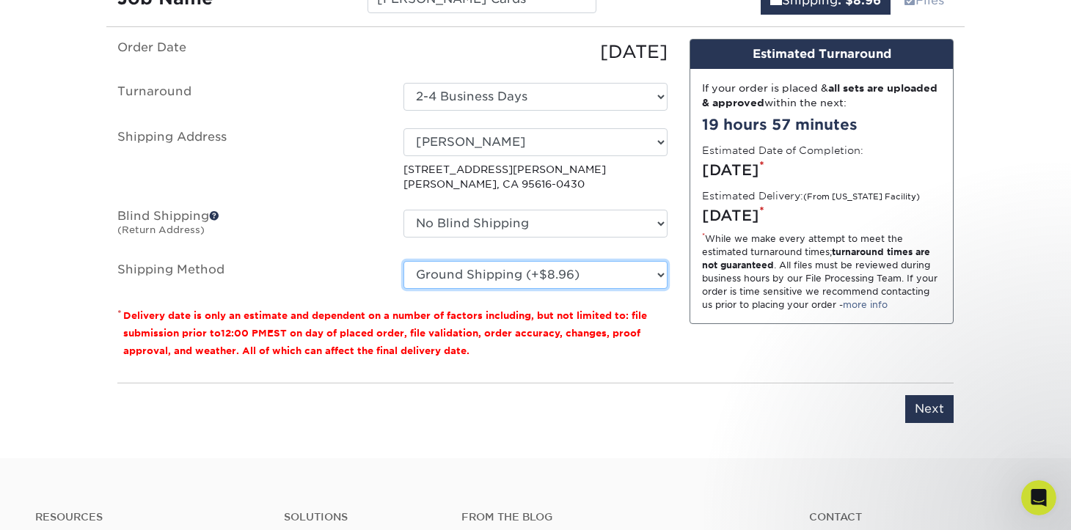
click at [576, 270] on select "Please Select Ground Shipping (+$8.96) 3 Day Shipping Service (+$20.04) 2 Day A…" at bounding box center [535, 275] width 264 height 28
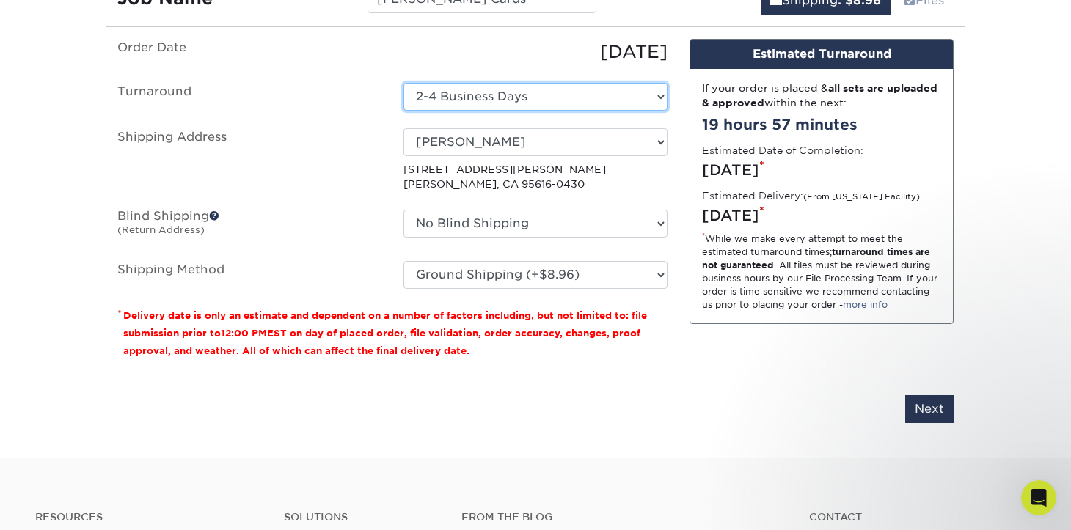
click at [577, 95] on select "Select One 2-4 Business Days 2 Day Next Business Day" at bounding box center [535, 97] width 264 height 28
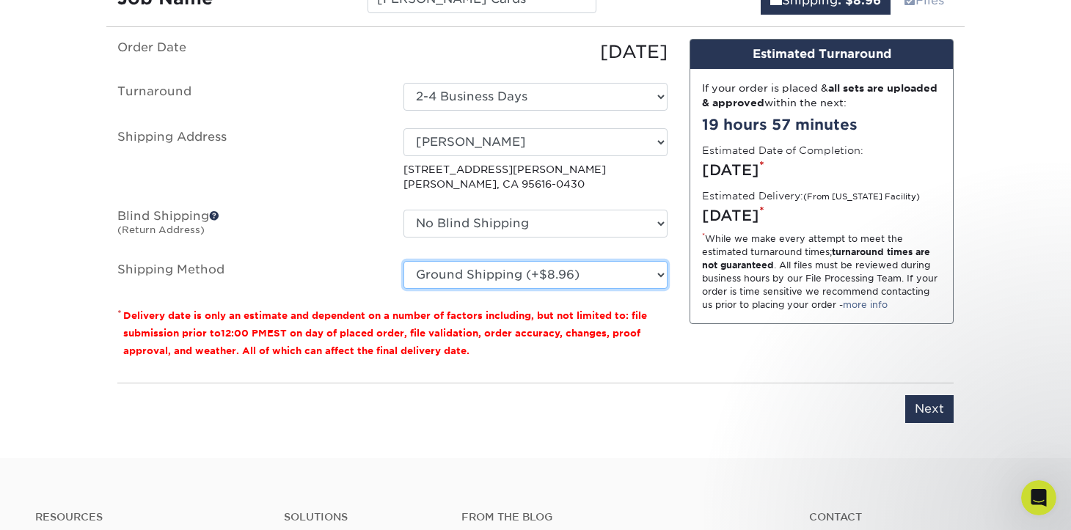
click at [516, 274] on select "Please Select Ground Shipping (+$8.96) 3 Day Shipping Service (+$20.04) 2 Day A…" at bounding box center [535, 275] width 264 height 28
click at [805, 392] on div "Please enter job name and select desired turnaround time, shipping address and …" at bounding box center [535, 403] width 836 height 40
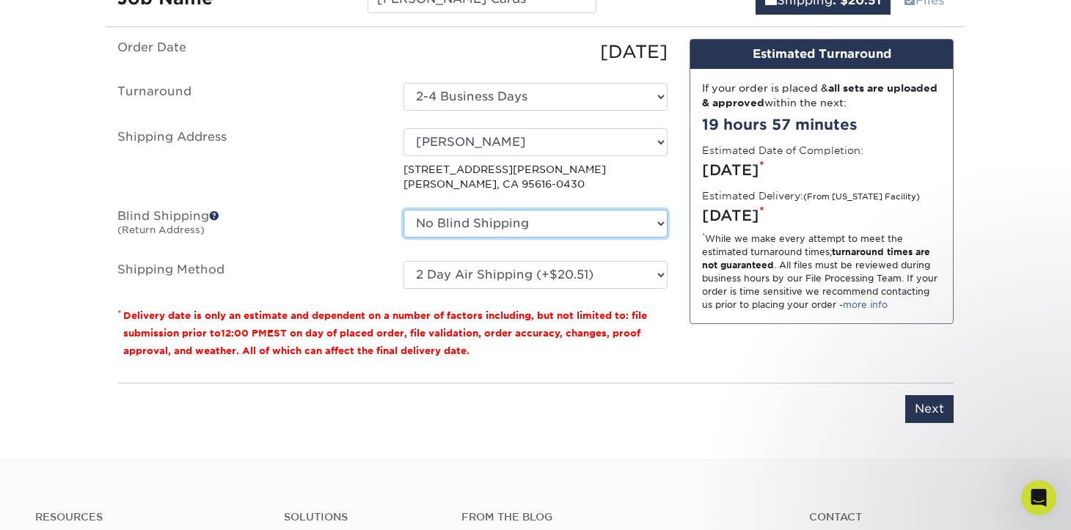
click at [580, 220] on select "No Blind Shipping [PERSON_NAME] Graphics Brilliant Lime [PERSON_NAME] Home Home…" at bounding box center [535, 224] width 264 height 28
click at [779, 194] on label "Estimated Delivery: (From [US_STATE] Facility)" at bounding box center [811, 195] width 218 height 15
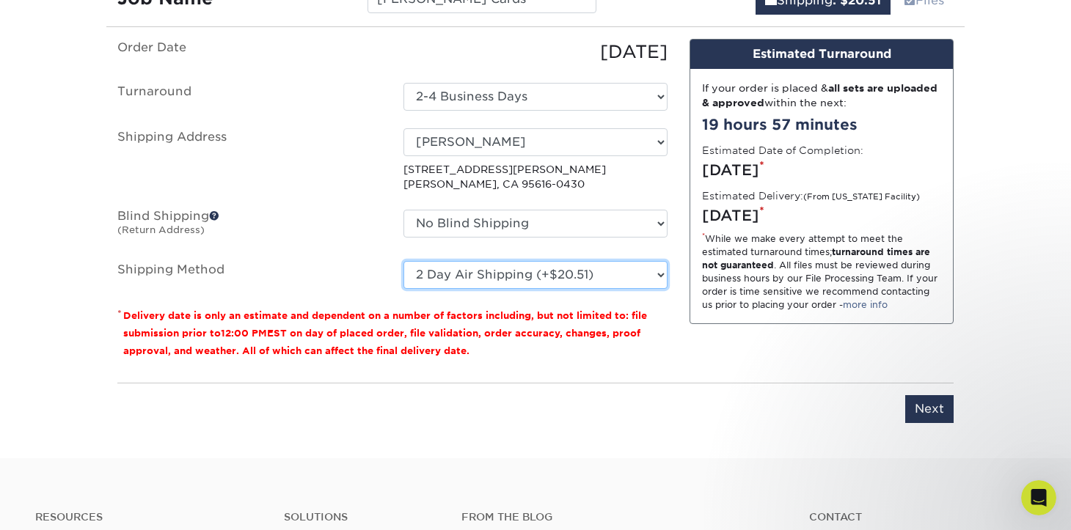
click at [598, 276] on select "Please Select Ground Shipping (+$8.96) 3 Day Shipping Service (+$20.04) 2 Day A…" at bounding box center [535, 275] width 264 height 28
select select "03"
click at [705, 339] on div "Design Estimated Turnaround If your order is placed & all sets are uploaded & a…" at bounding box center [821, 205] width 286 height 332
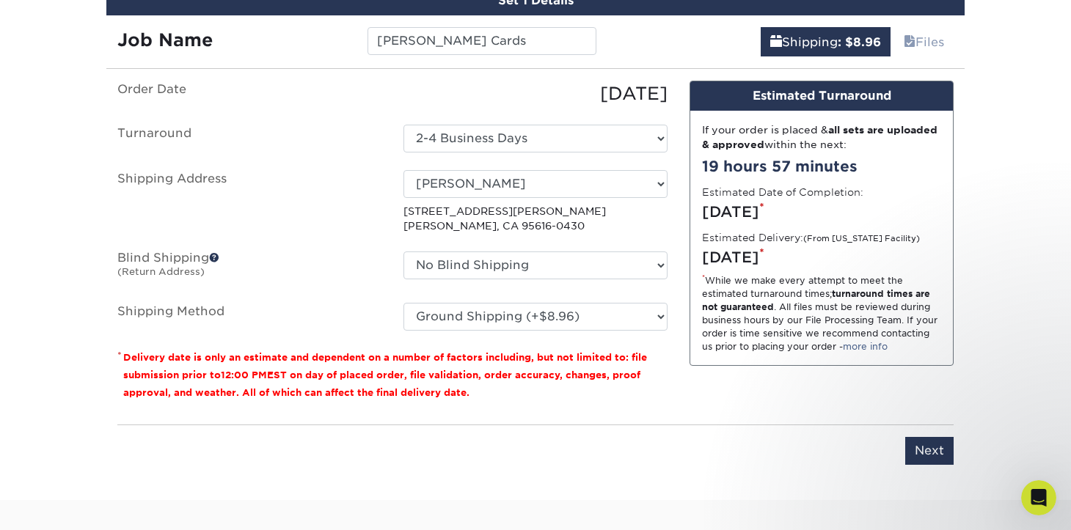
scroll to position [867, 0]
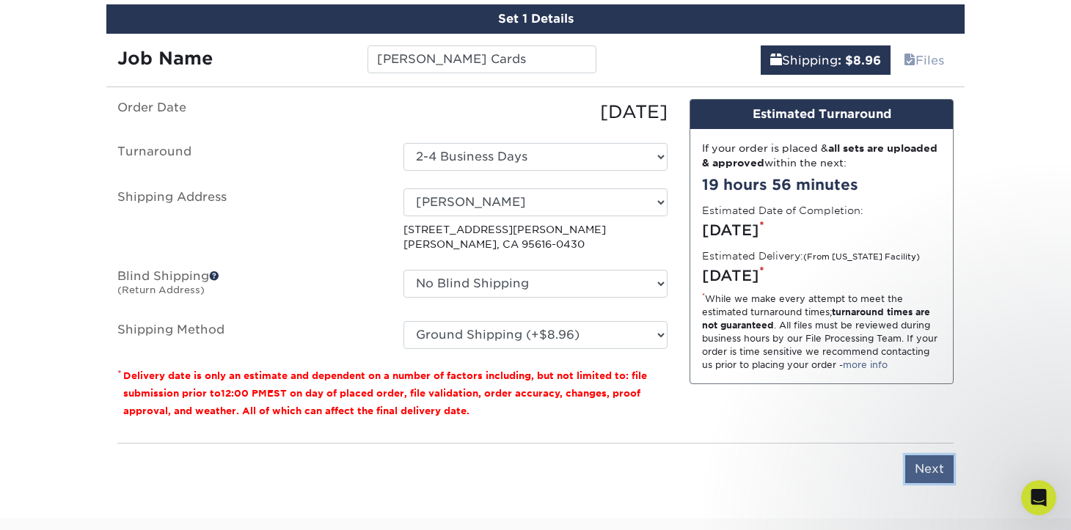
click at [920, 458] on input "Next" at bounding box center [929, 469] width 48 height 28
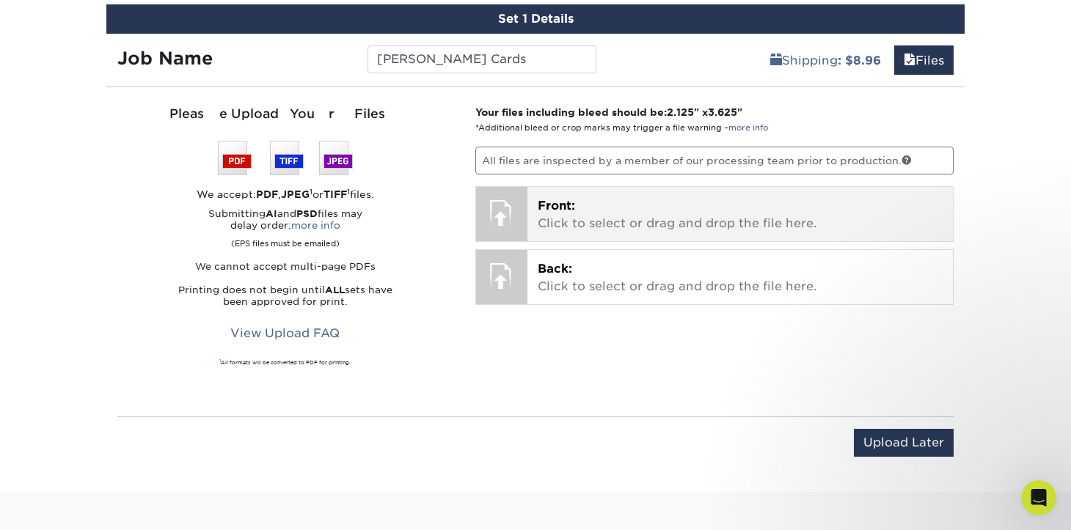
click at [675, 225] on p "Front: Click to select or drag and drop the file here." at bounding box center [741, 214] width 406 height 35
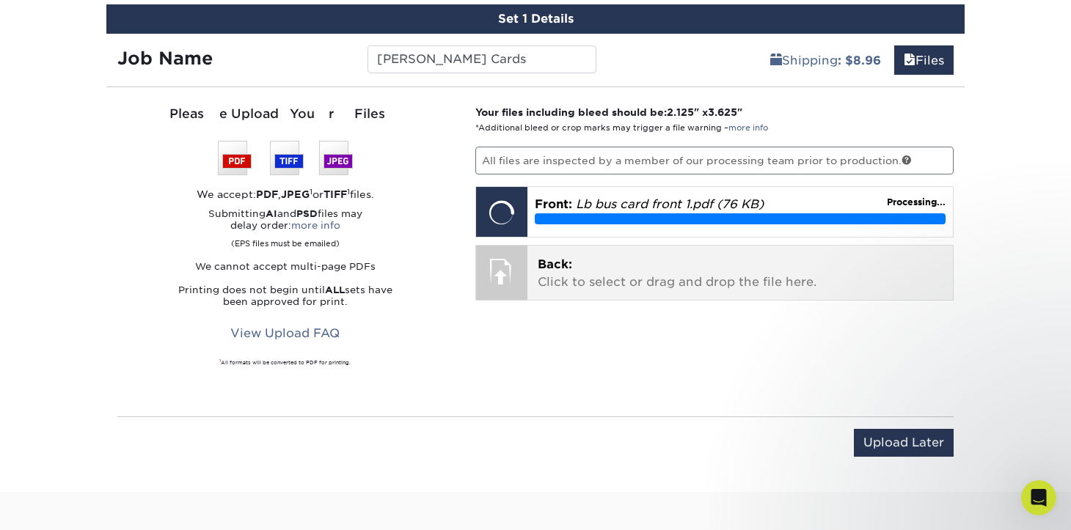
click at [660, 279] on p "Back: Click to select or drag and drop the file here." at bounding box center [741, 273] width 406 height 35
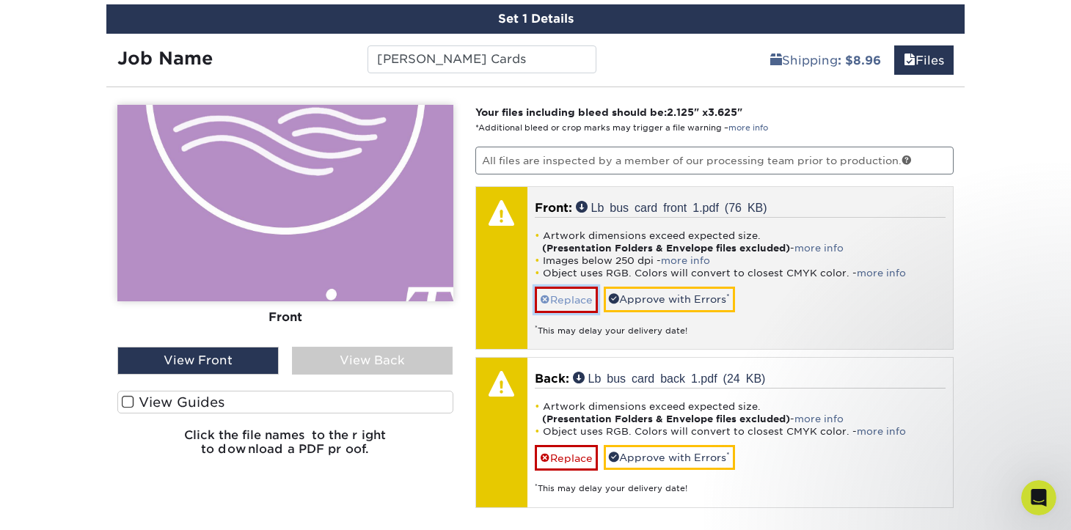
click at [573, 305] on link "Replace" at bounding box center [566, 300] width 63 height 26
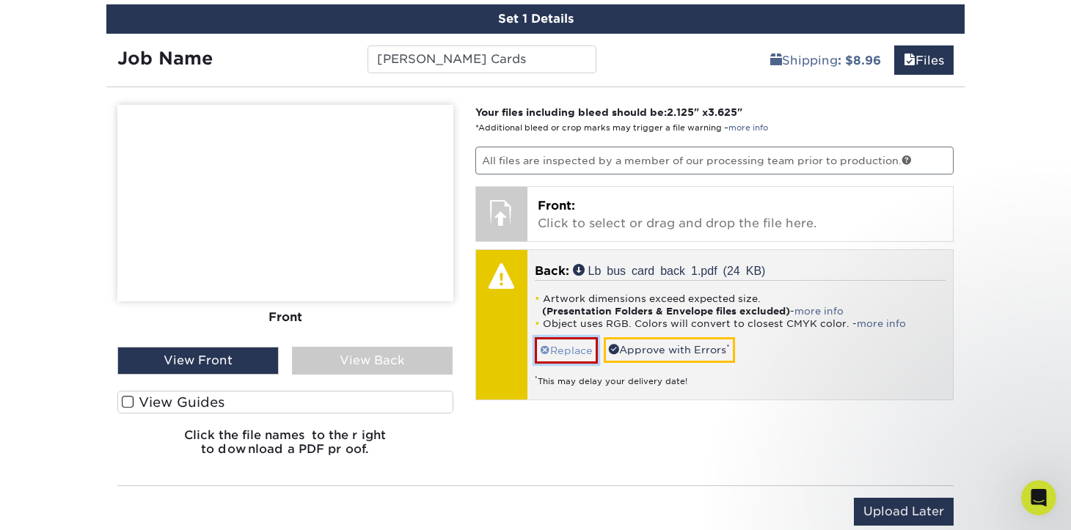
click at [563, 354] on link "Replace" at bounding box center [566, 350] width 63 height 26
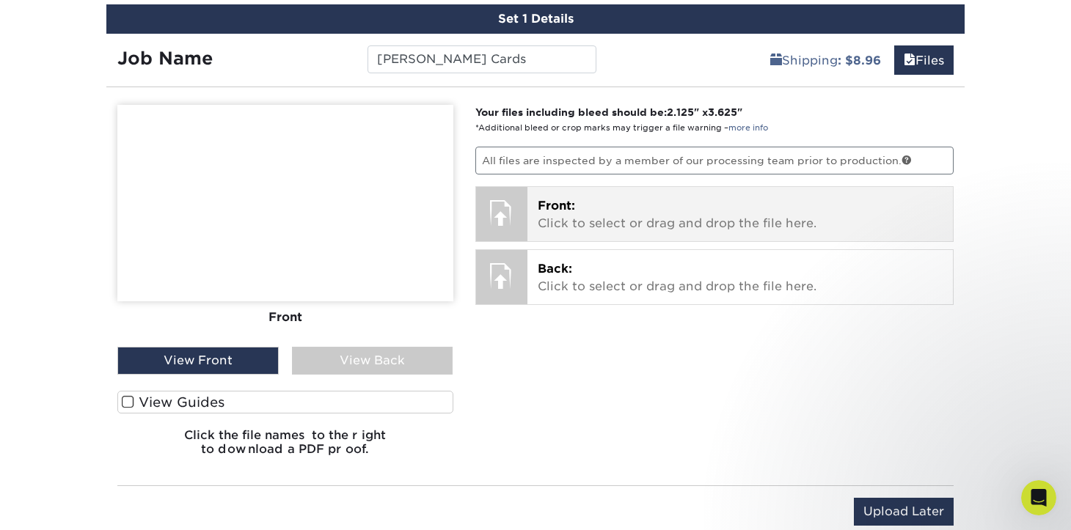
click at [595, 207] on p "Front: Click to select or drag and drop the file here." at bounding box center [741, 214] width 406 height 35
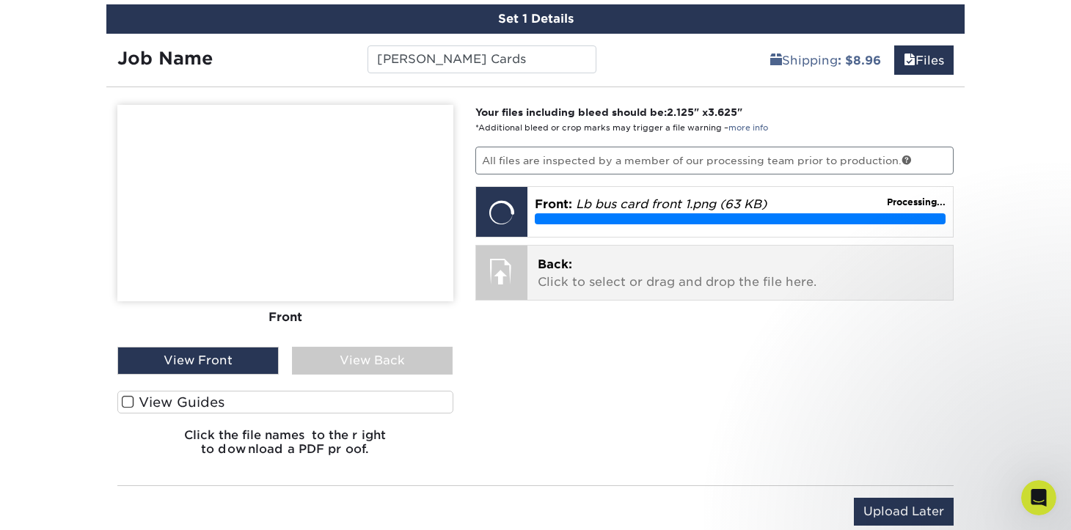
click at [638, 266] on p "Back: Click to select or drag and drop the file here." at bounding box center [741, 273] width 406 height 35
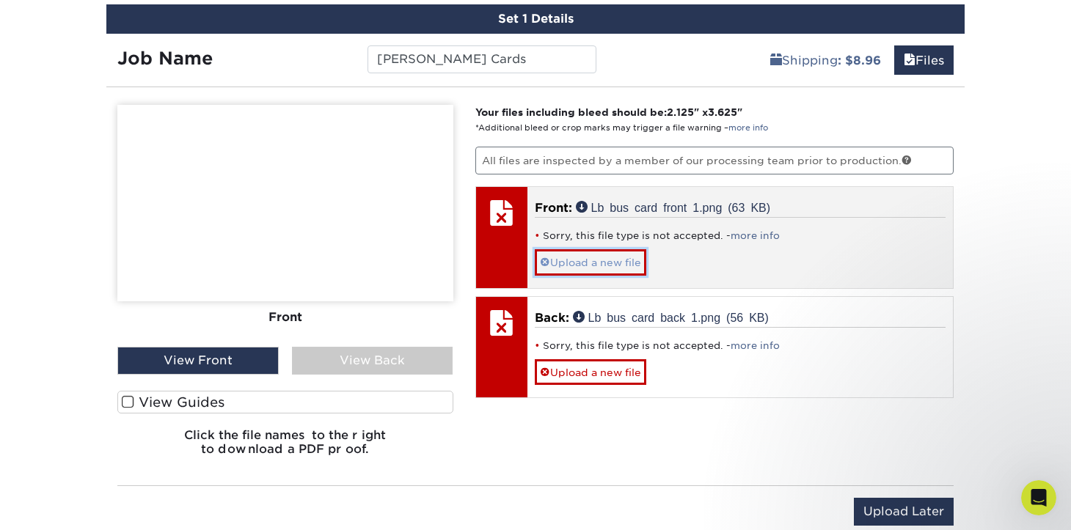
click at [593, 257] on link "Upload a new file" at bounding box center [590, 262] width 111 height 26
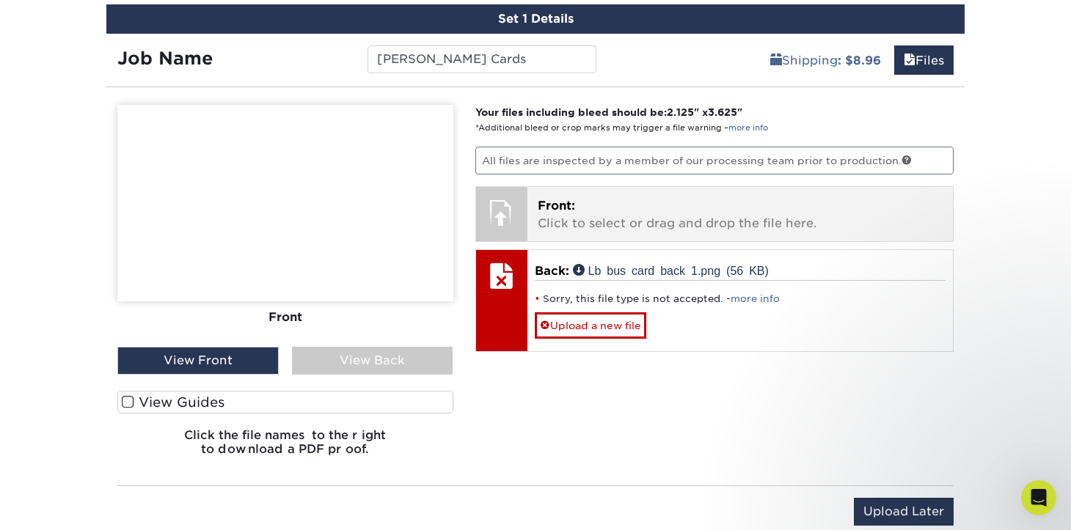
click at [593, 257] on div "Back: Lb bus card back 1.png (56 KB) Sorry, this file type is not accepted. - m…" at bounding box center [740, 300] width 426 height 100
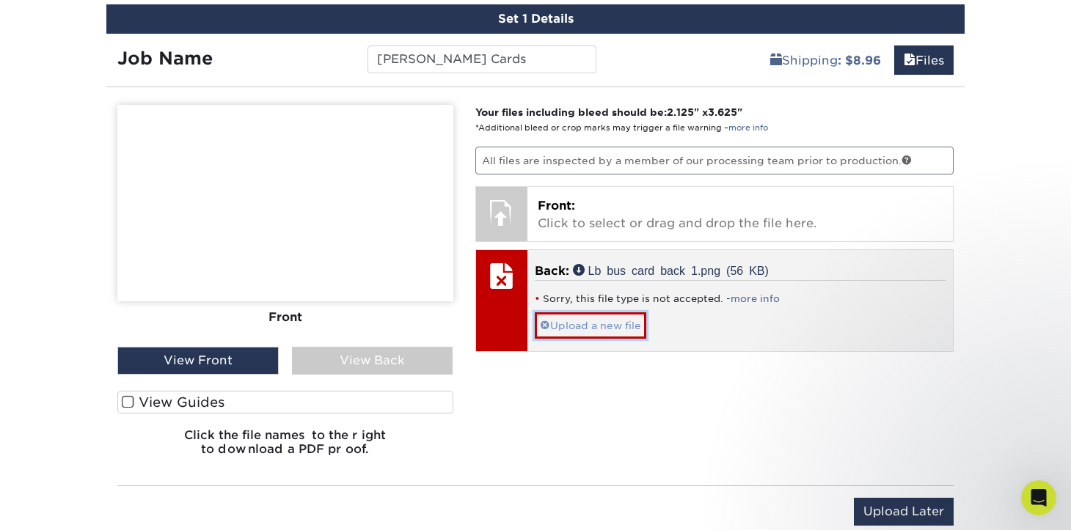
click at [584, 323] on link "Upload a new file" at bounding box center [590, 325] width 111 height 26
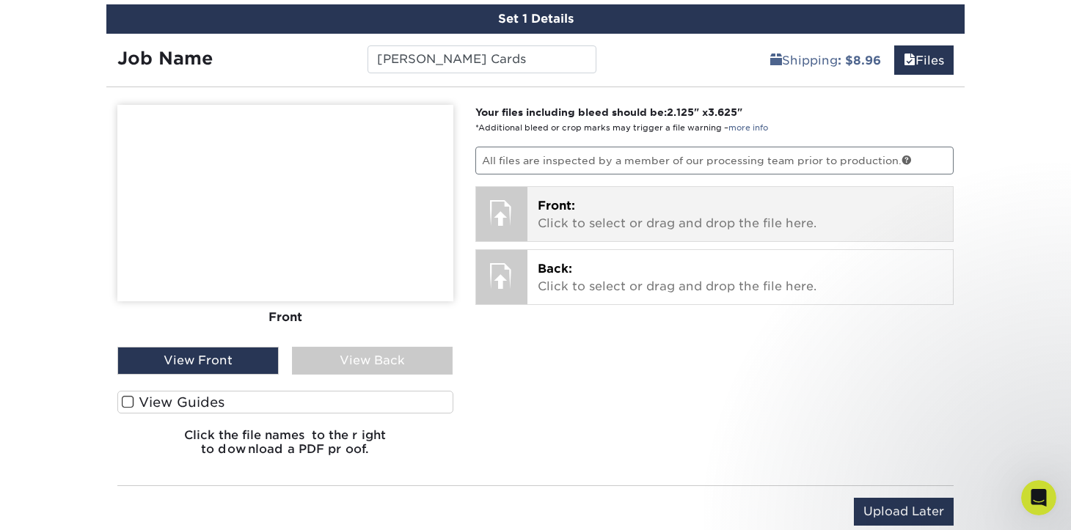
click at [638, 213] on p "Front: Click to select or drag and drop the file here." at bounding box center [741, 214] width 406 height 35
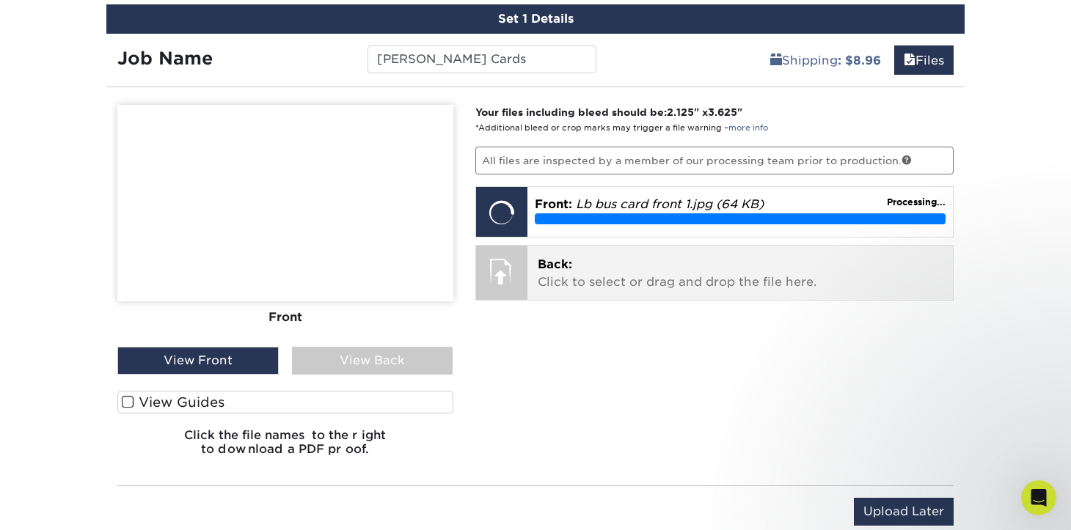
click at [623, 289] on p "Back: Click to select or drag and drop the file here." at bounding box center [741, 273] width 406 height 35
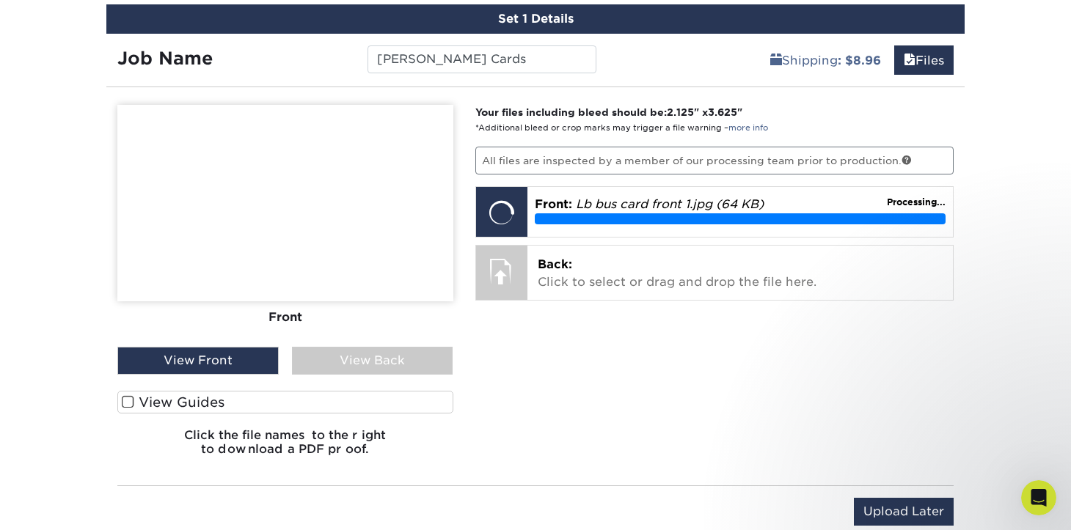
click at [678, 354] on div "Your files including bleed should be: 2.125 " x 3.625 " *Additional bleed or cr…" at bounding box center [714, 286] width 501 height 363
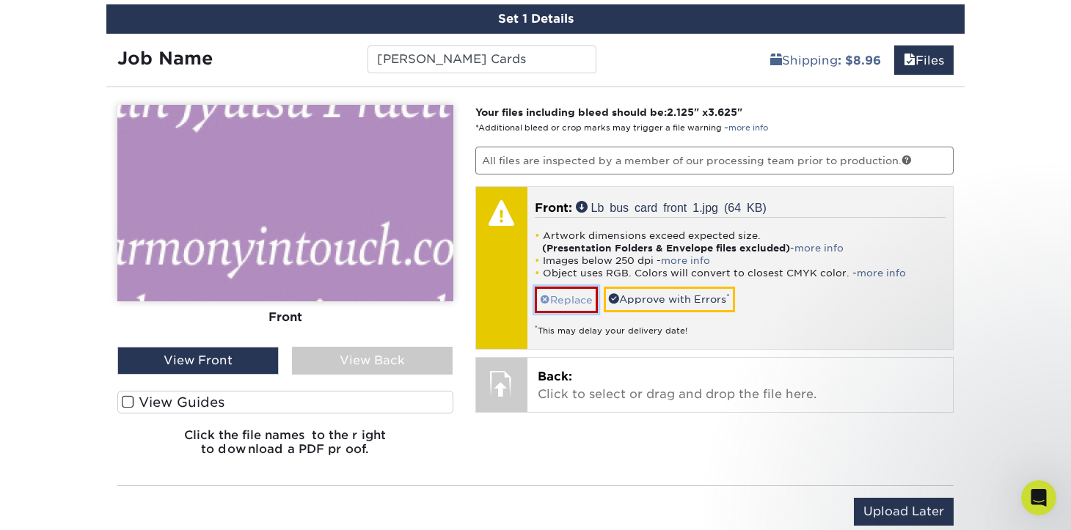
click at [575, 296] on link "Replace" at bounding box center [566, 300] width 63 height 26
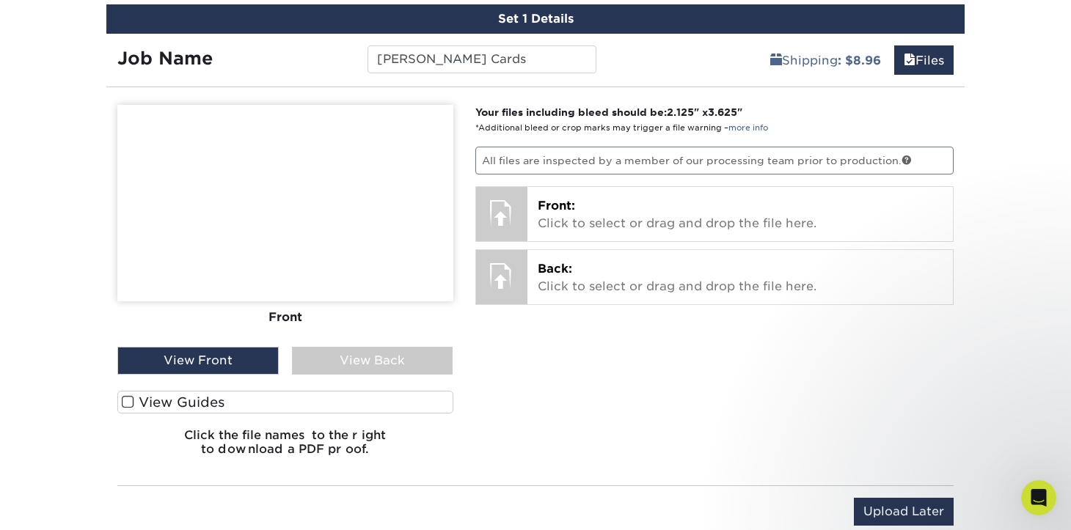
click at [371, 263] on img at bounding box center [285, 203] width 336 height 197
click at [506, 353] on div "Your files including bleed should be: 2.125 " x 3.625 " *Additional bleed or cr…" at bounding box center [714, 286] width 501 height 363
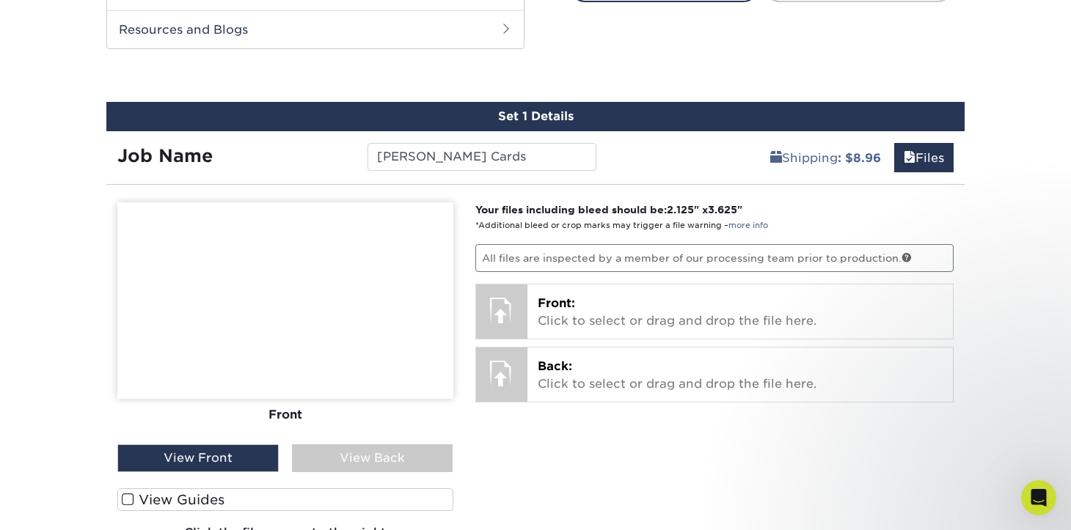
scroll to position [972, 0]
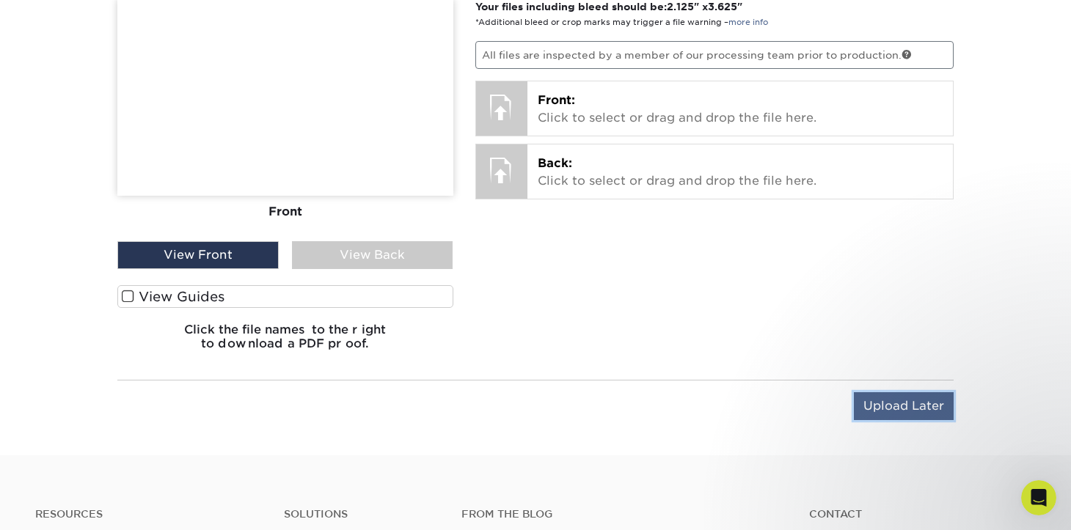
click at [891, 398] on input "Upload Later" at bounding box center [904, 406] width 100 height 28
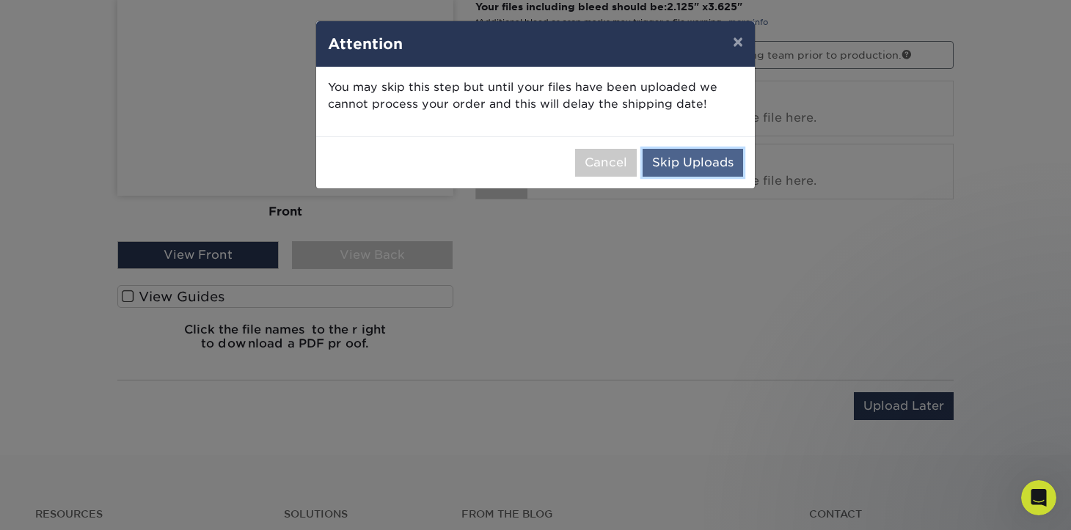
click at [689, 160] on button "Skip Uploads" at bounding box center [692, 163] width 100 height 28
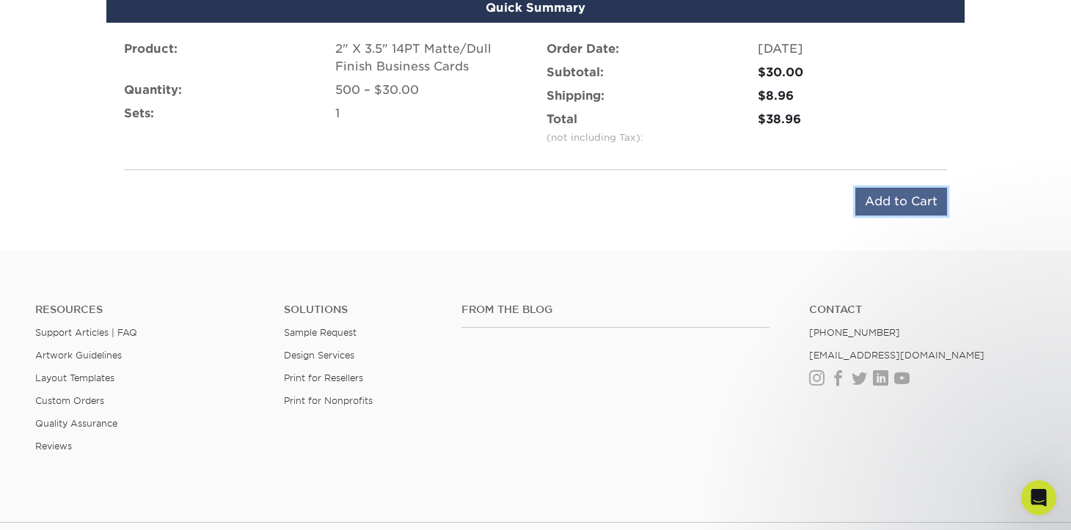
click at [903, 207] on input "Add to Cart" at bounding box center [901, 202] width 92 height 28
